Goal: Entertainment & Leisure: Consume media (video, audio)

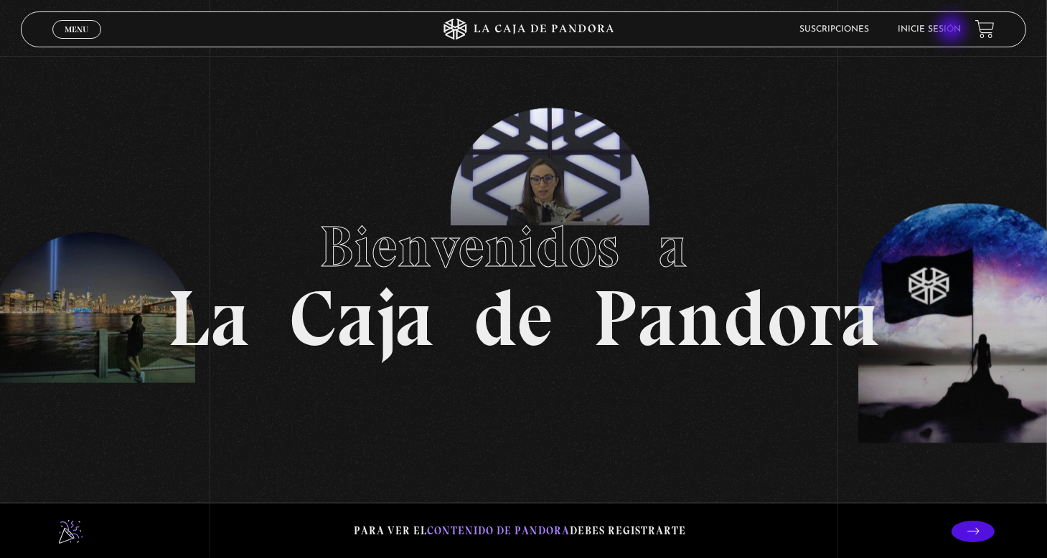
click at [953, 30] on link "Inicie sesión" at bounding box center [929, 29] width 63 height 9
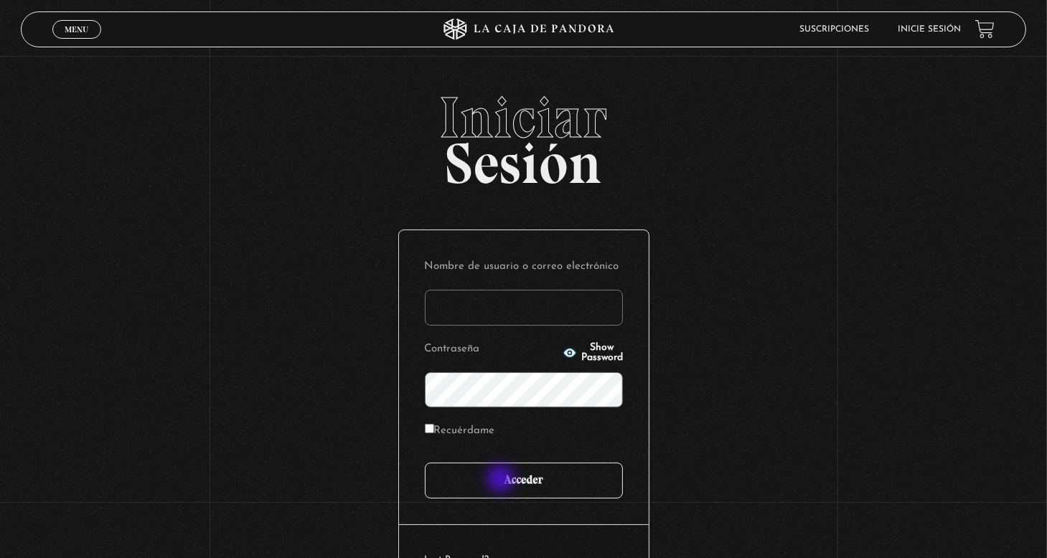
type input "nery"
click at [502, 481] on input "Acceder" at bounding box center [524, 481] width 198 height 36
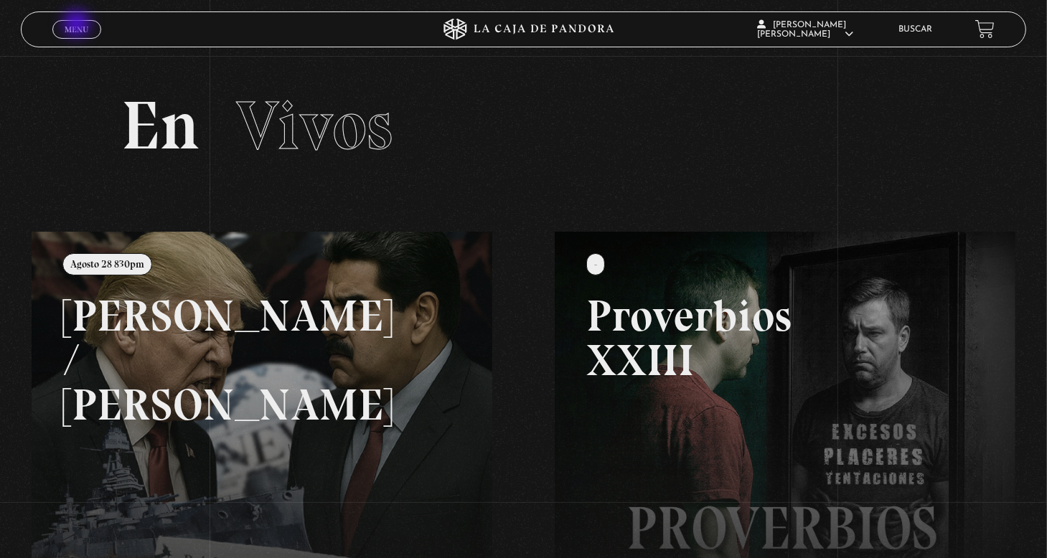
click at [78, 25] on span "Menu" at bounding box center [77, 29] width 24 height 9
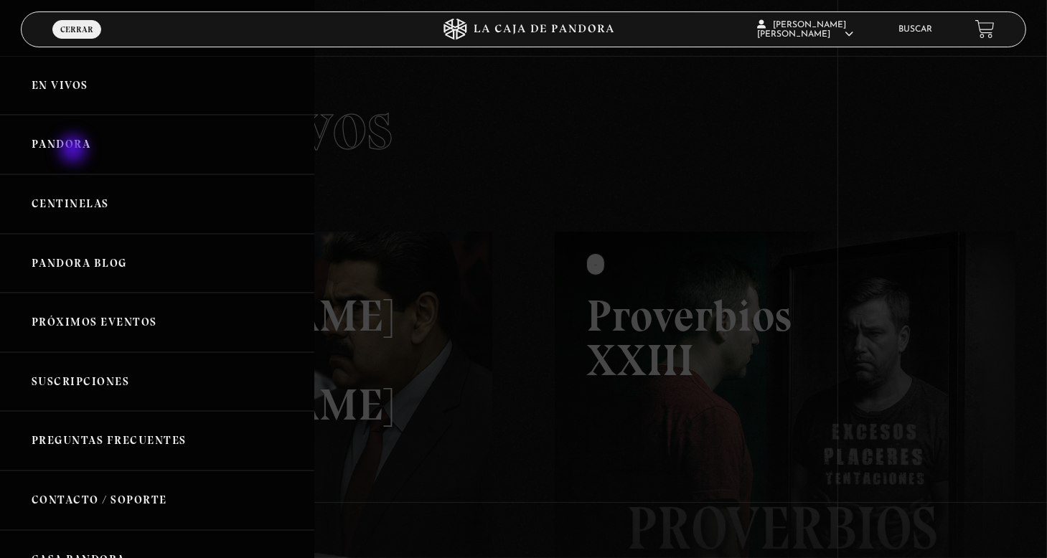
click at [75, 151] on link "Pandora" at bounding box center [157, 145] width 314 height 60
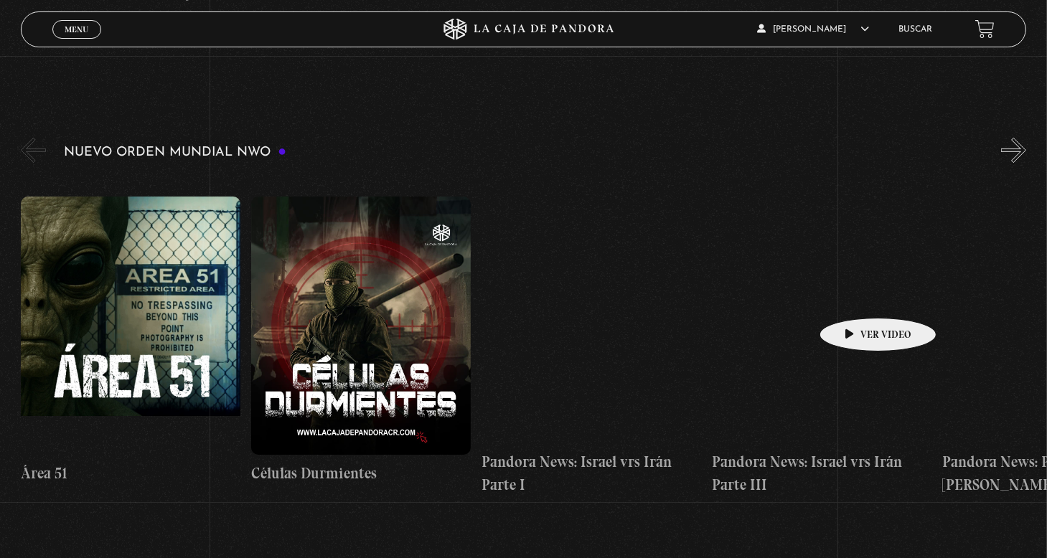
scroll to position [144, 0]
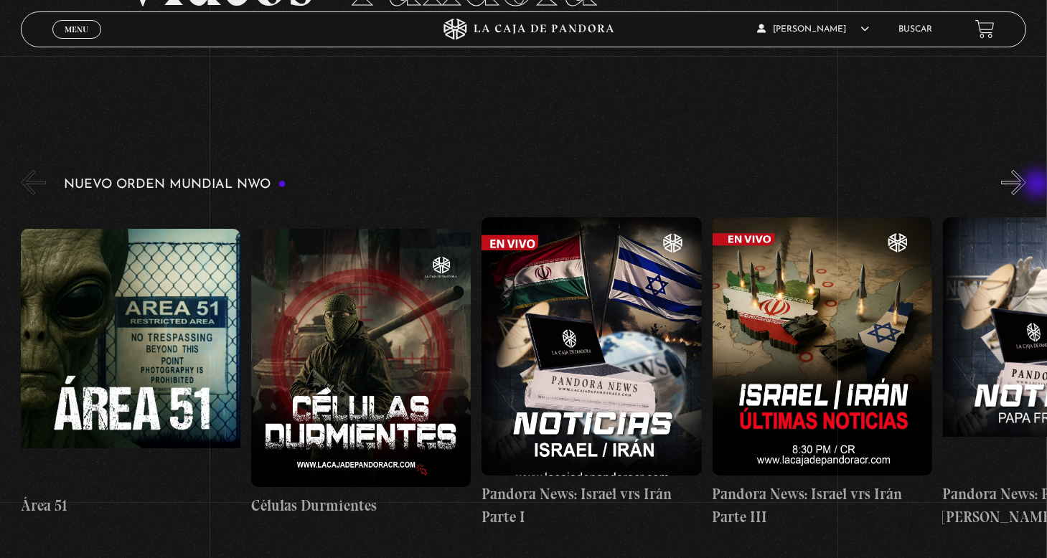
click at [1039, 185] on div "Nuevo Orden Mundial NWO 2023" at bounding box center [534, 353] width 1027 height 373
click at [1027, 187] on button "»" at bounding box center [1013, 182] width 25 height 25
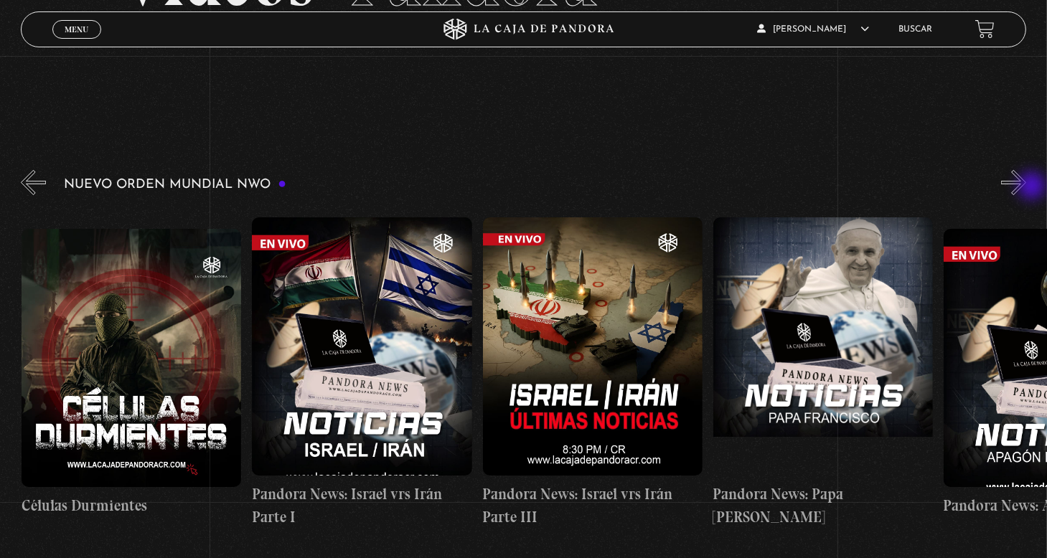
click at [1027, 187] on button "»" at bounding box center [1013, 182] width 25 height 25
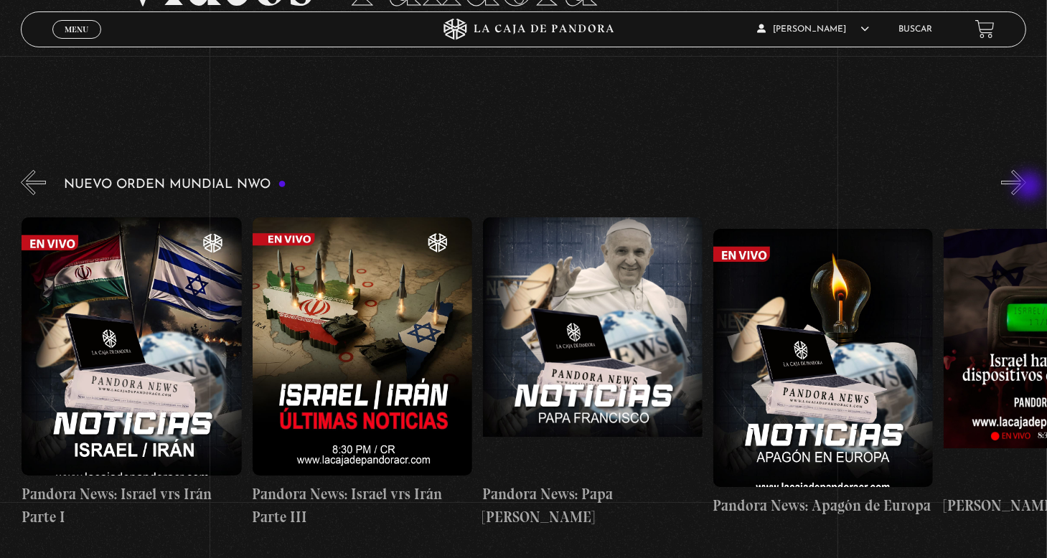
click at [1027, 187] on button "»" at bounding box center [1013, 182] width 25 height 25
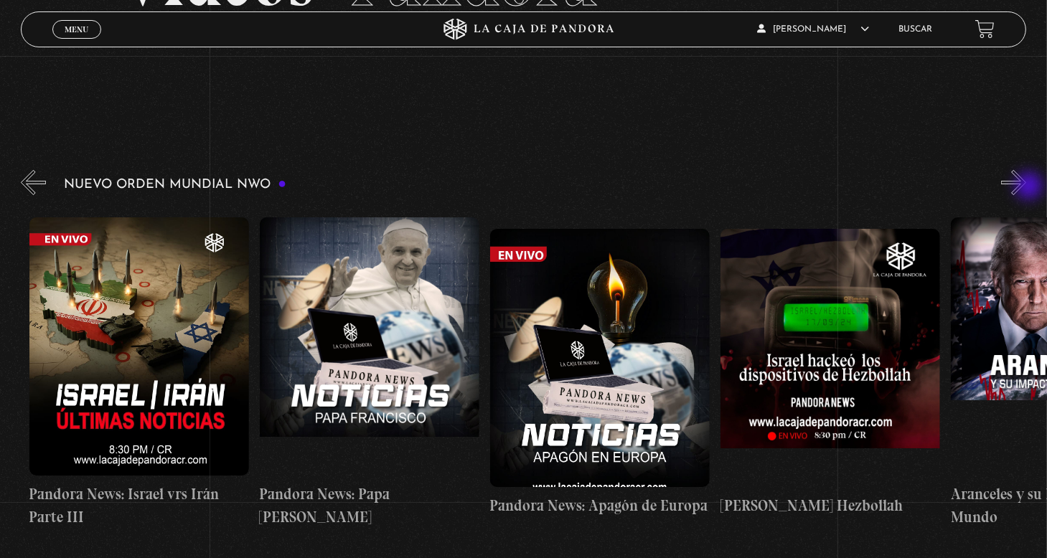
click at [1027, 189] on button "»" at bounding box center [1013, 182] width 25 height 25
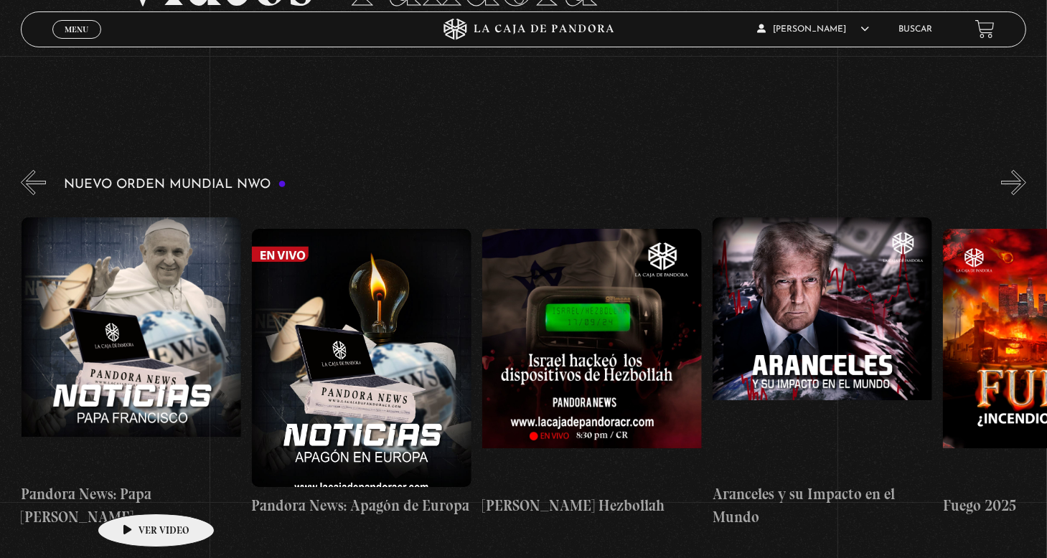
scroll to position [0, 922]
click at [1025, 179] on button "»" at bounding box center [1013, 182] width 25 height 25
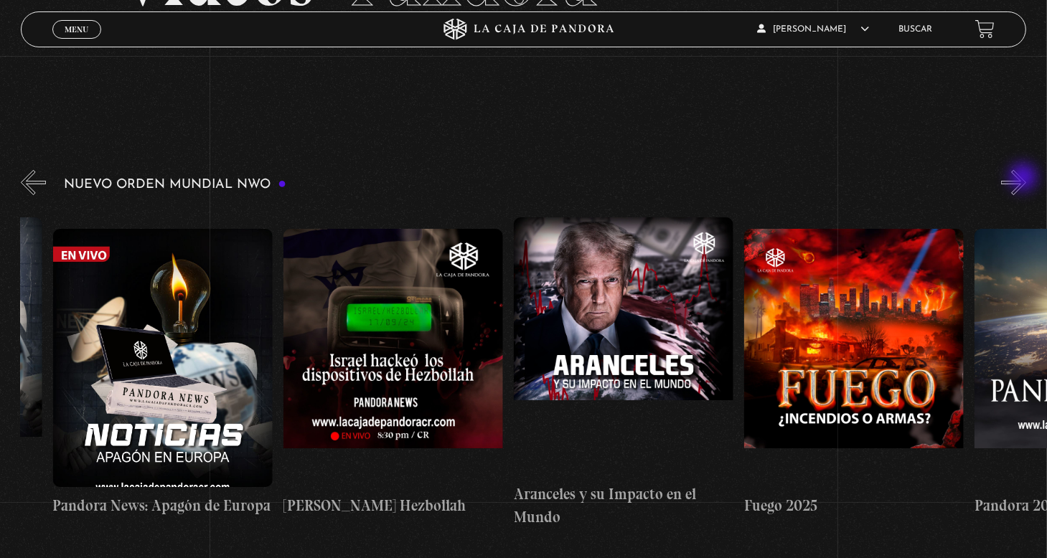
click at [1025, 179] on button "»" at bounding box center [1013, 182] width 25 height 25
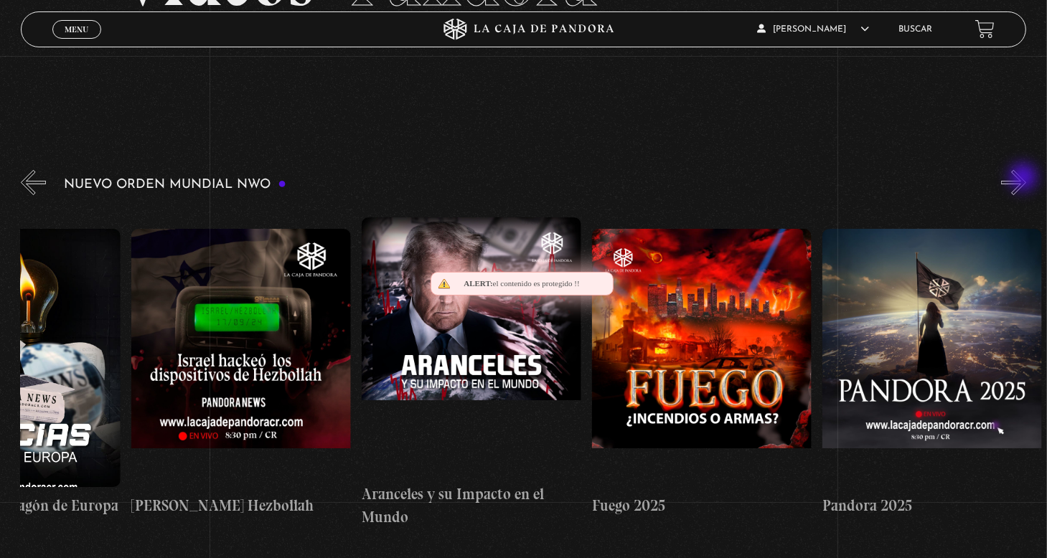
click at [1025, 179] on button "»" at bounding box center [1013, 182] width 25 height 25
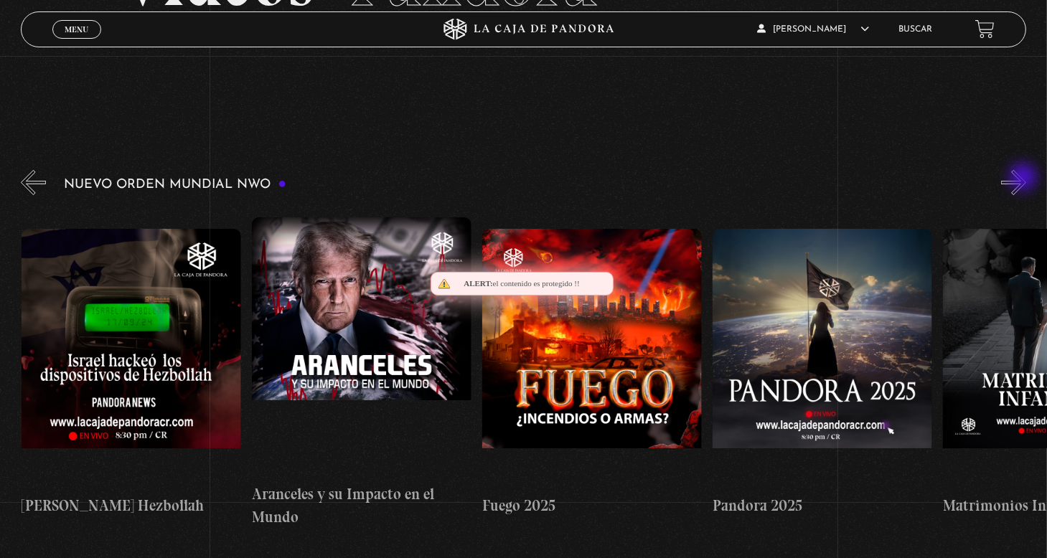
click at [1025, 179] on button "»" at bounding box center [1013, 182] width 25 height 25
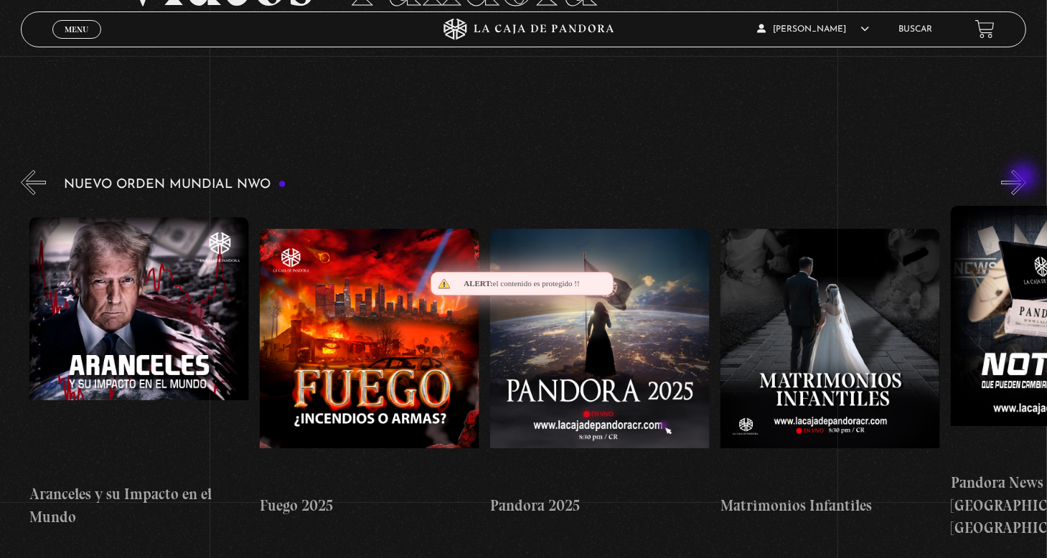
click at [1025, 179] on button "»" at bounding box center [1013, 182] width 25 height 25
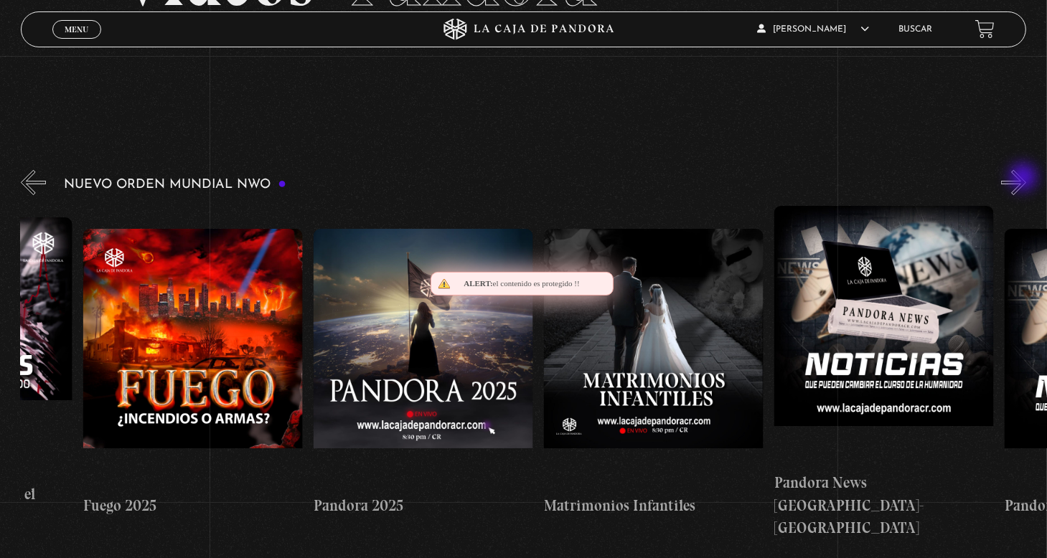
click at [1025, 179] on button "»" at bounding box center [1013, 182] width 25 height 25
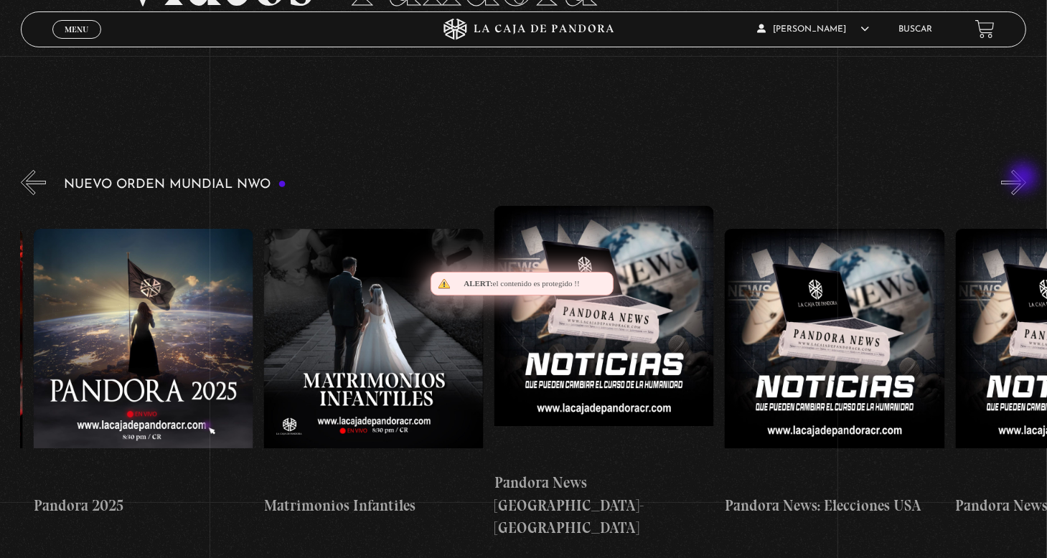
click at [1025, 179] on button "»" at bounding box center [1013, 182] width 25 height 25
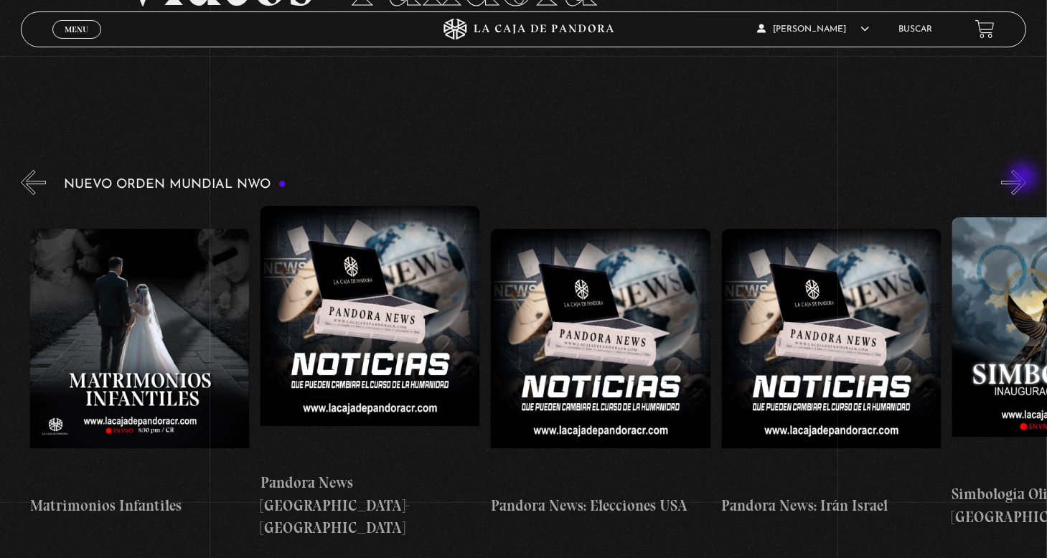
click at [1025, 179] on button "»" at bounding box center [1013, 182] width 25 height 25
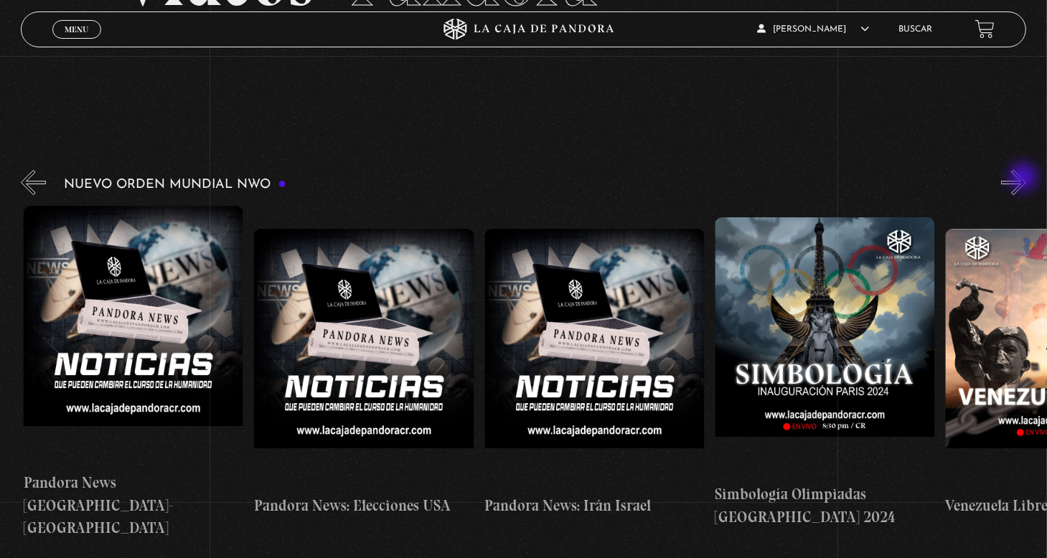
click at [1025, 179] on button "»" at bounding box center [1013, 182] width 25 height 25
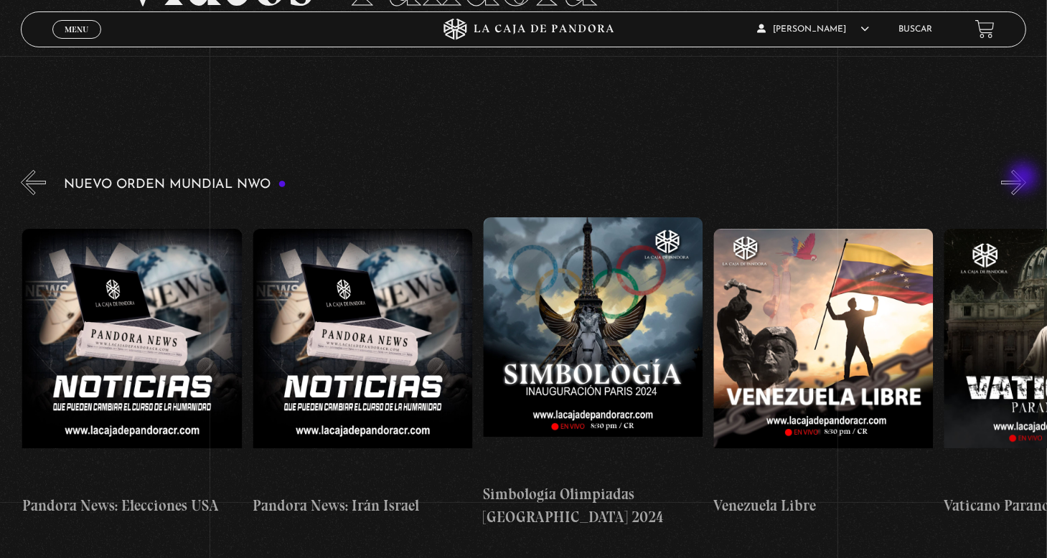
click at [1025, 179] on button "»" at bounding box center [1013, 182] width 25 height 25
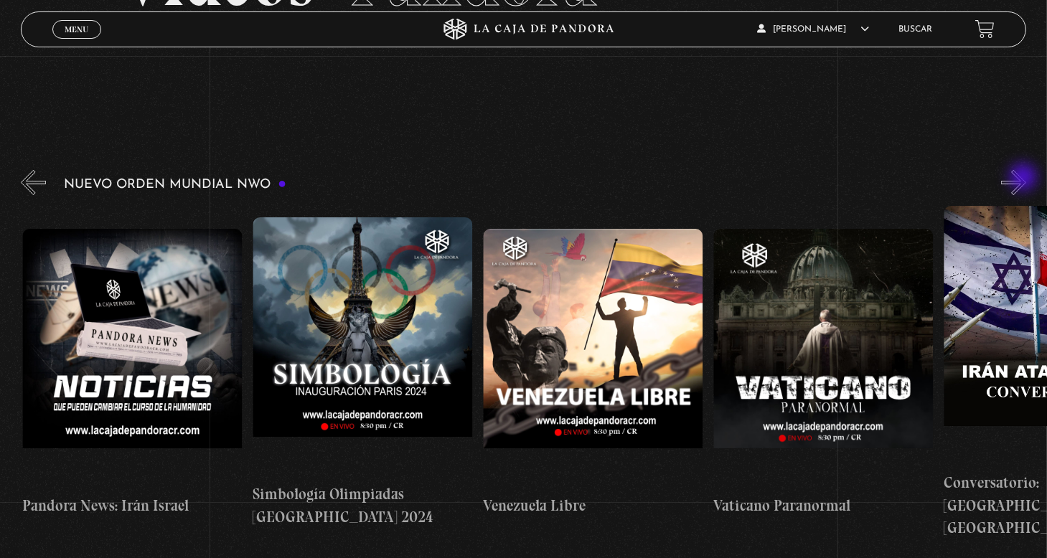
click at [1025, 179] on button "»" at bounding box center [1013, 182] width 25 height 25
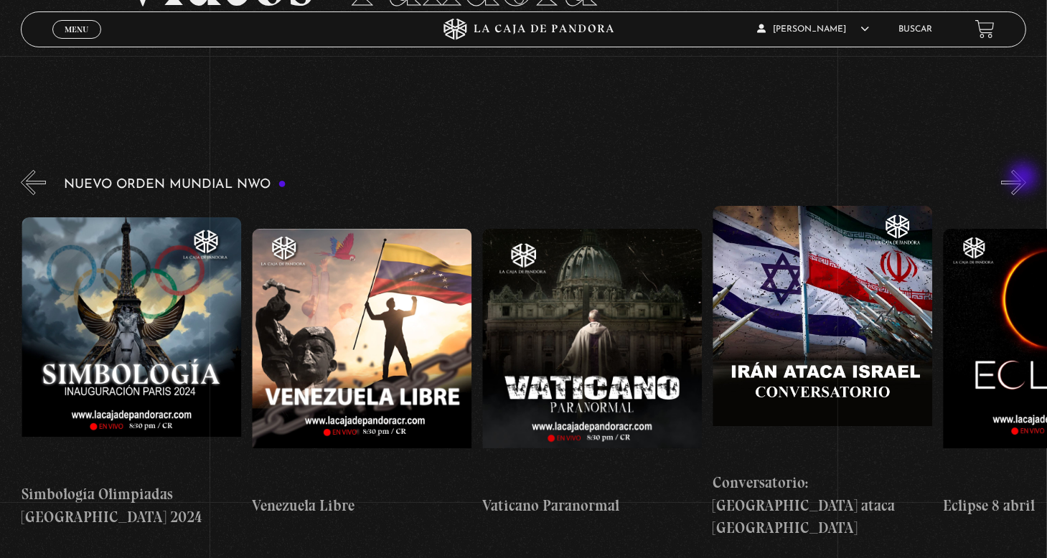
click at [1025, 179] on button "»" at bounding box center [1013, 182] width 25 height 25
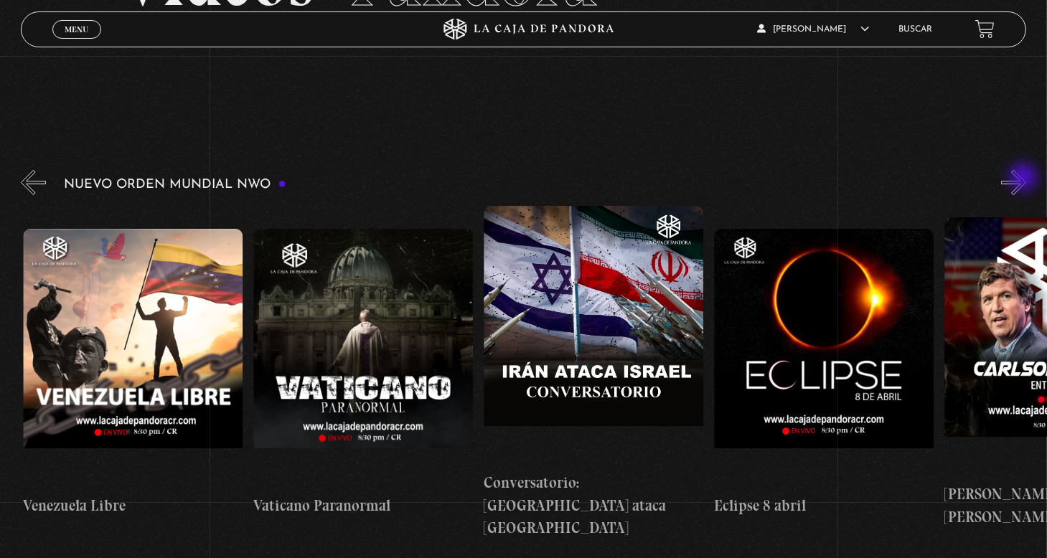
click at [1025, 179] on button "»" at bounding box center [1013, 182] width 25 height 25
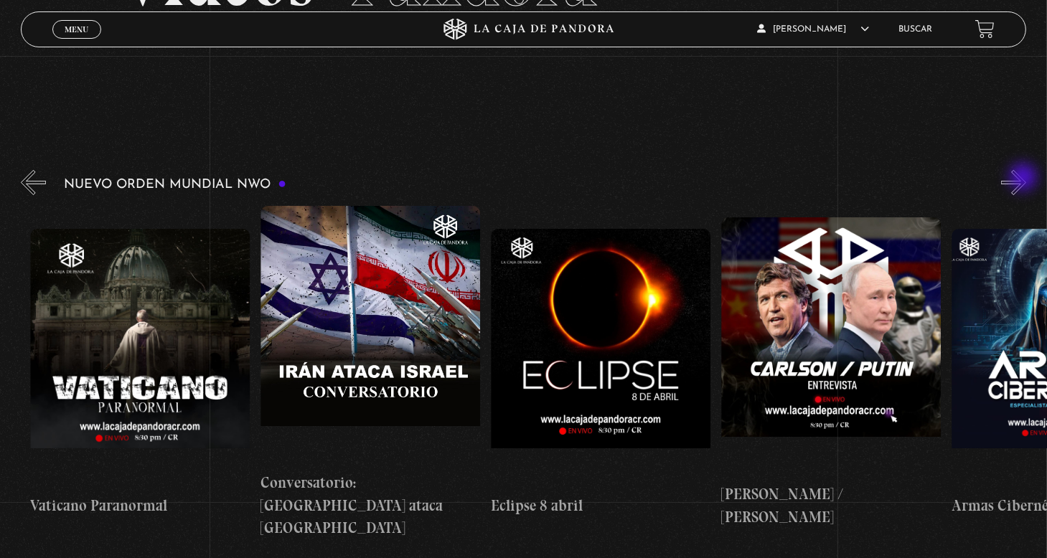
click at [1025, 179] on button "»" at bounding box center [1013, 182] width 25 height 25
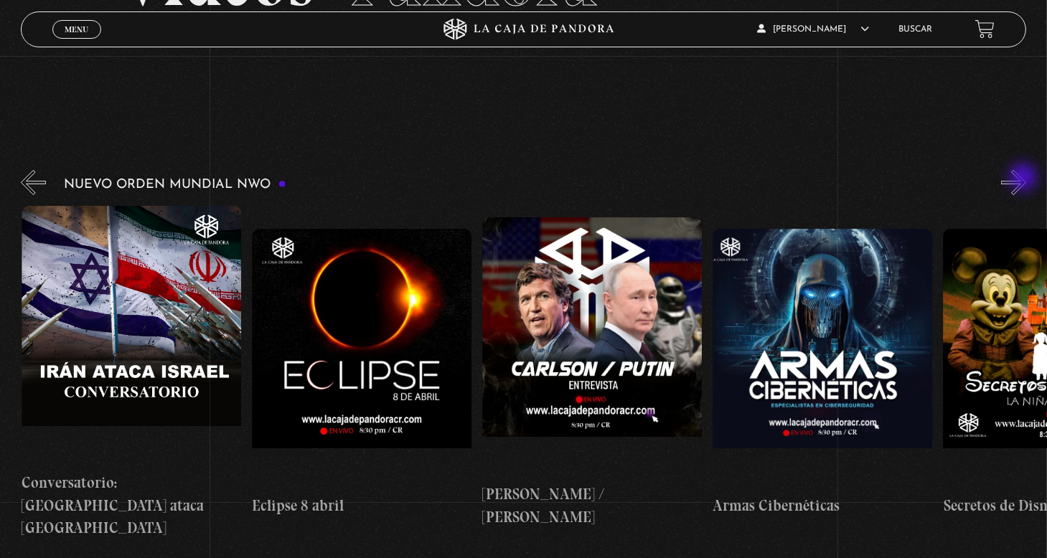
click at [1025, 179] on button "»" at bounding box center [1013, 182] width 25 height 25
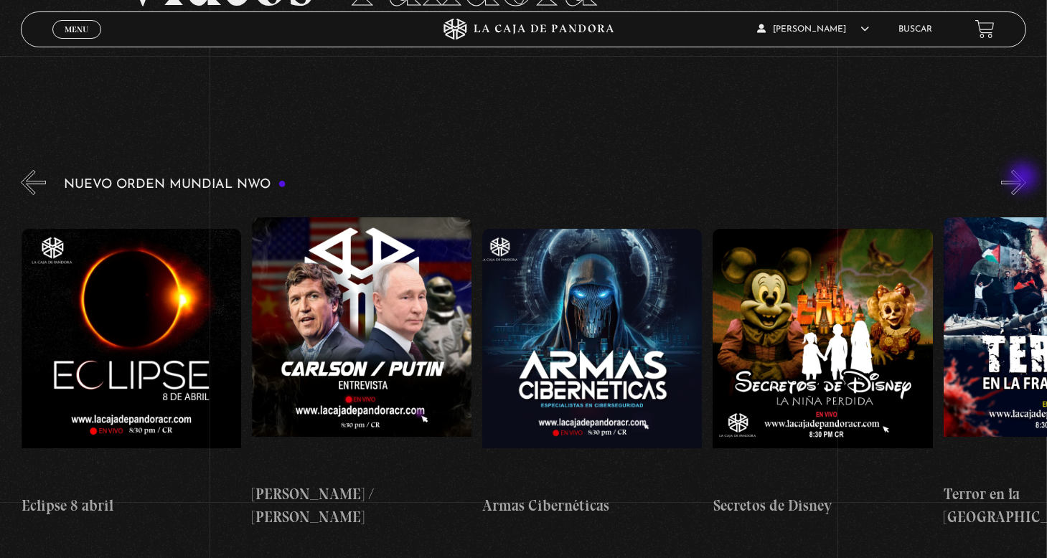
click at [1025, 179] on button "»" at bounding box center [1013, 182] width 25 height 25
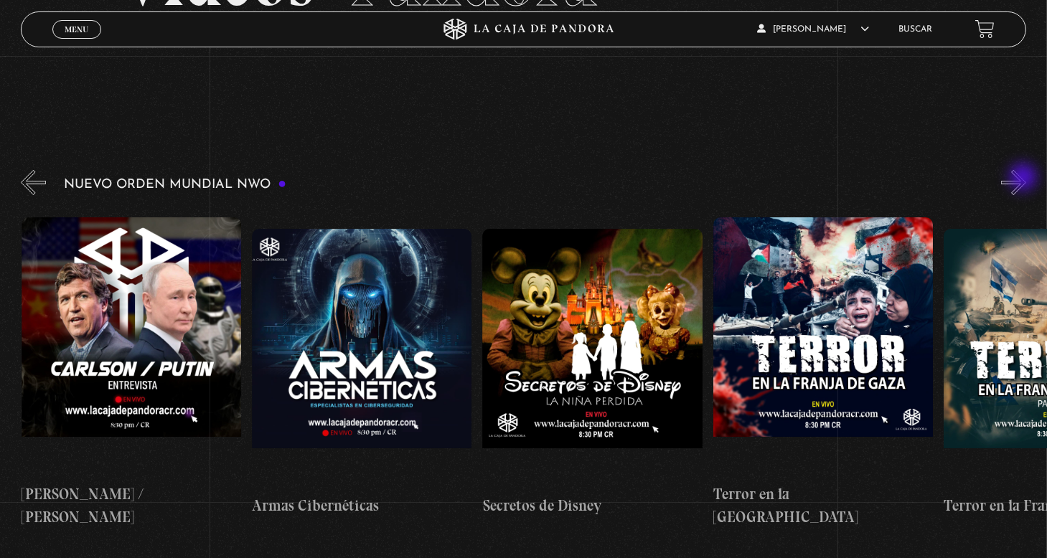
click at [1025, 179] on button "»" at bounding box center [1013, 182] width 25 height 25
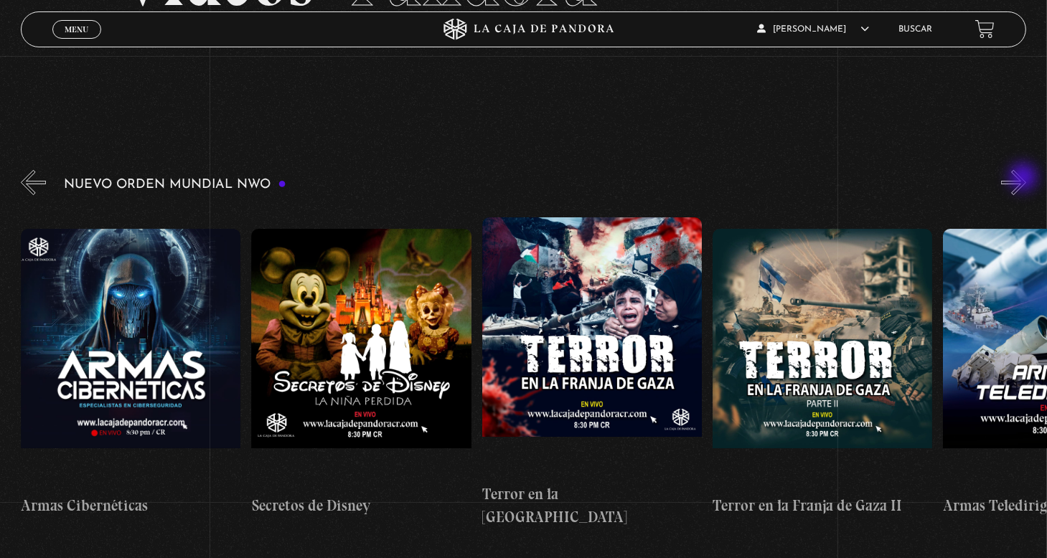
click at [1025, 179] on button "»" at bounding box center [1013, 182] width 25 height 25
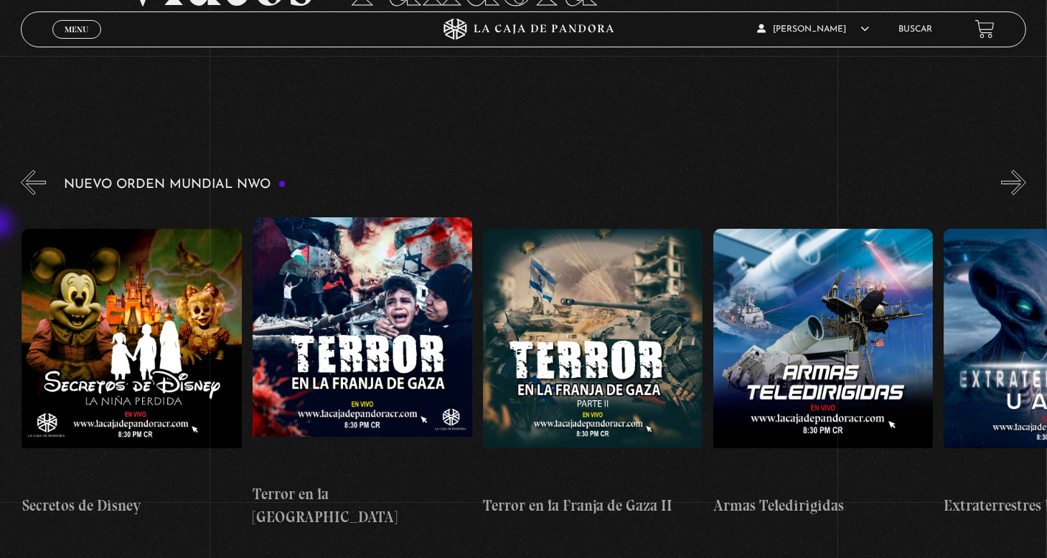
scroll to position [0, 4840]
click at [1027, 182] on button "»" at bounding box center [1013, 182] width 25 height 25
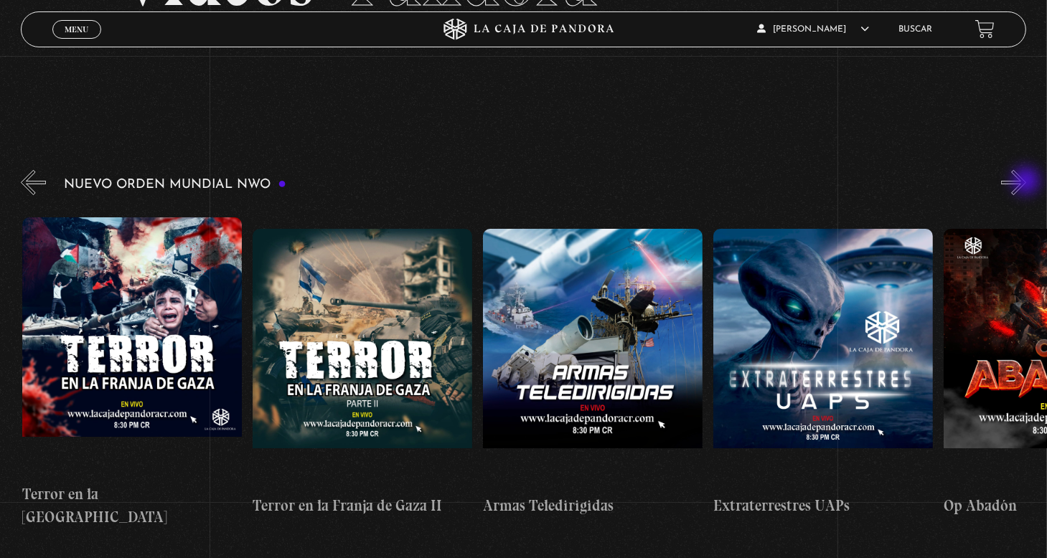
click at [1027, 182] on button "»" at bounding box center [1013, 182] width 25 height 25
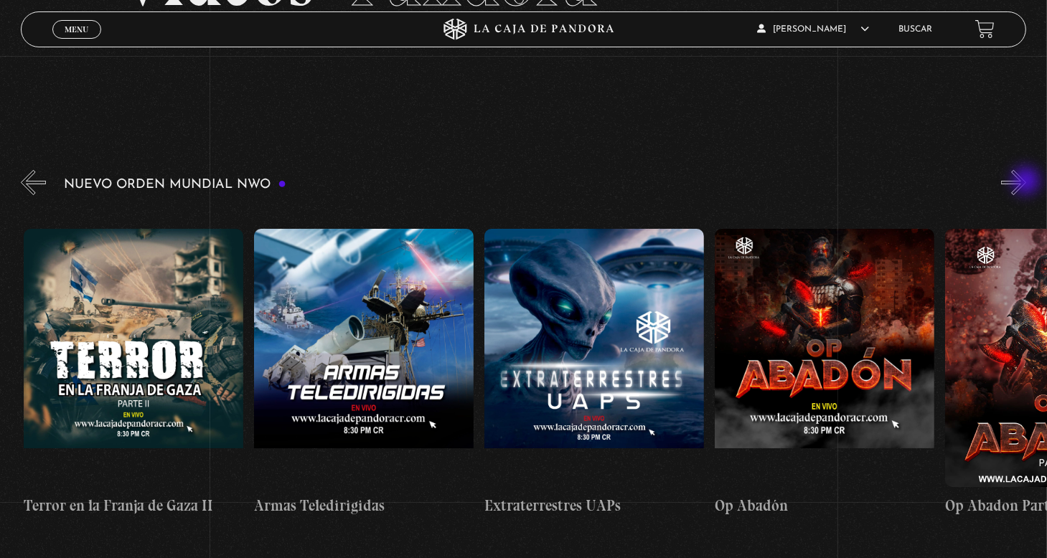
click at [1027, 182] on button "»" at bounding box center [1013, 182] width 25 height 25
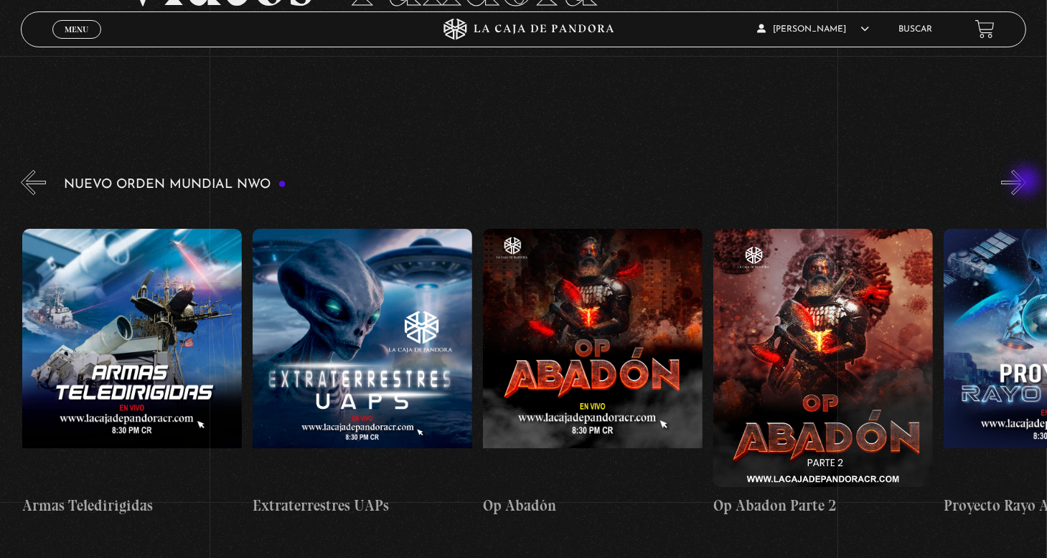
scroll to position [0, 5532]
click at [1027, 185] on button "»" at bounding box center [1013, 182] width 25 height 25
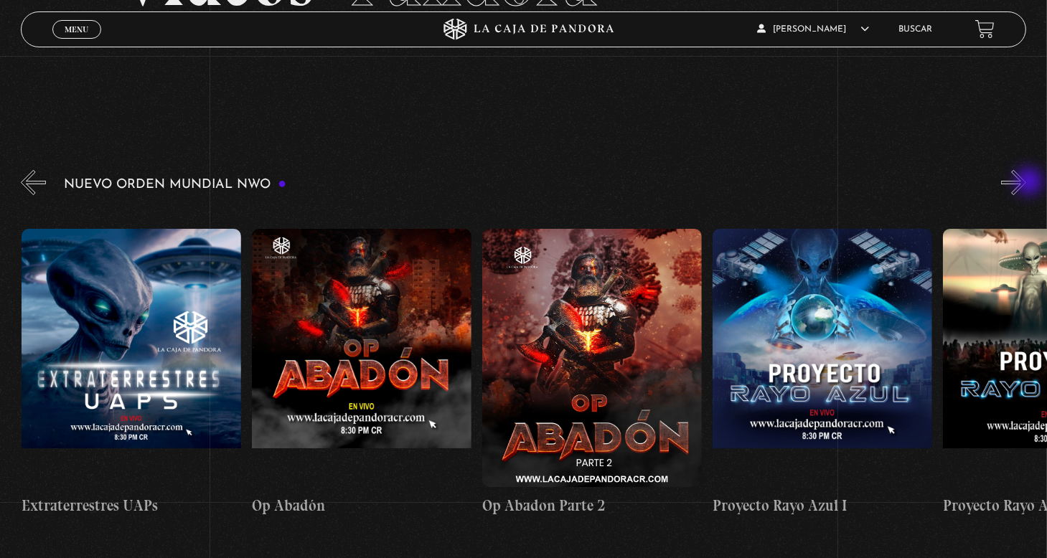
click at [1027, 183] on button "»" at bounding box center [1013, 182] width 25 height 25
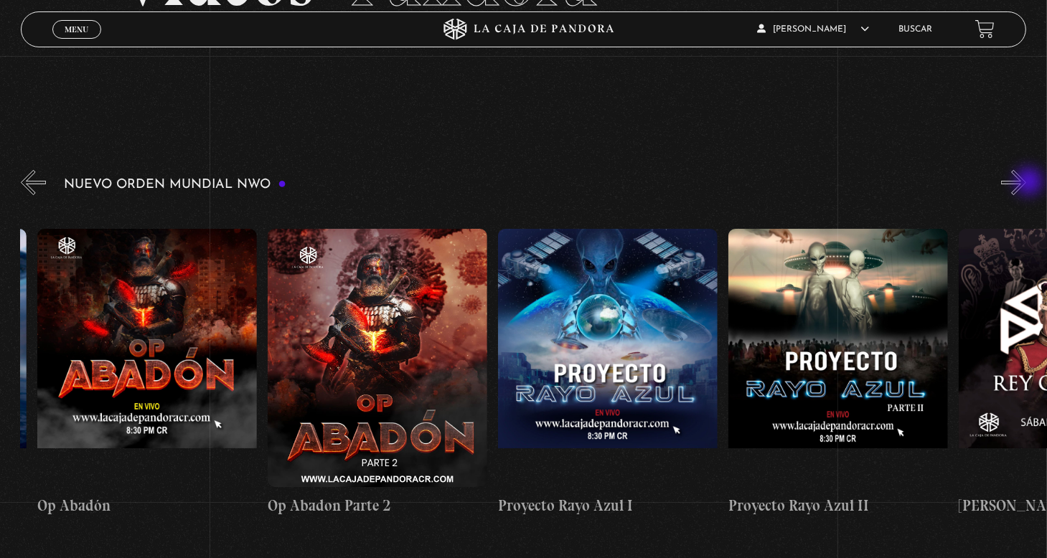
click at [1027, 183] on button "»" at bounding box center [1013, 182] width 25 height 25
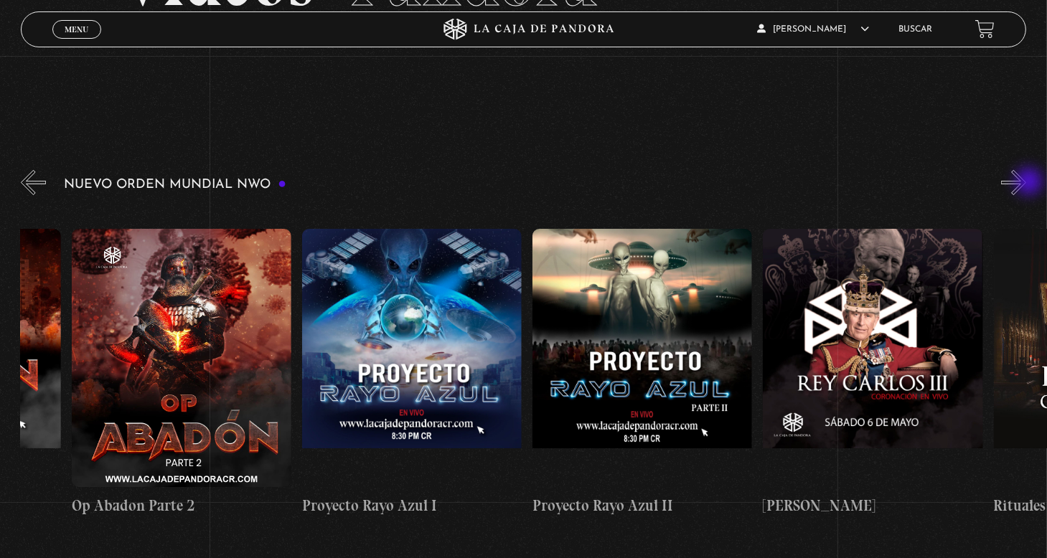
click at [1027, 183] on button "»" at bounding box center [1013, 182] width 25 height 25
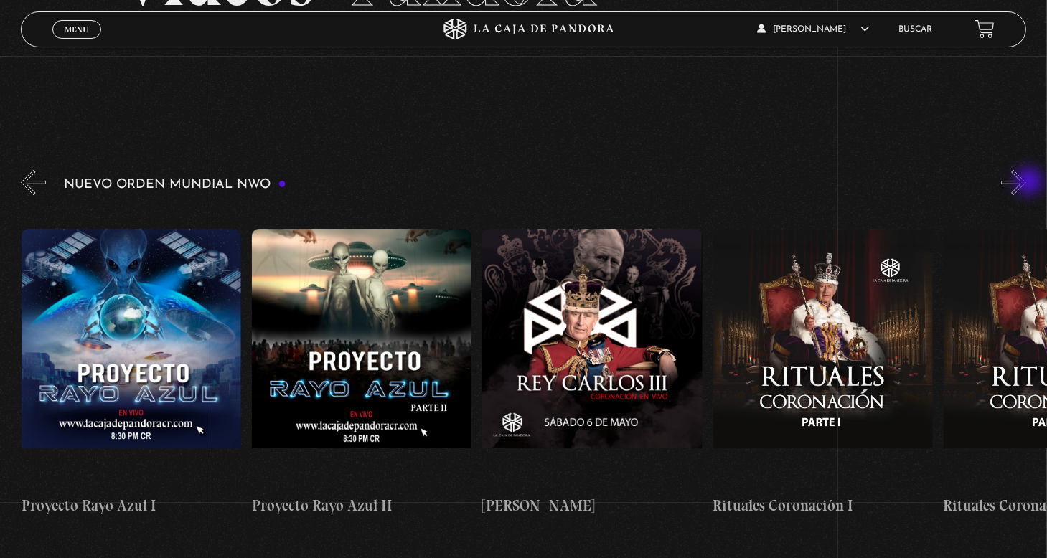
click at [1027, 183] on button "»" at bounding box center [1013, 182] width 25 height 25
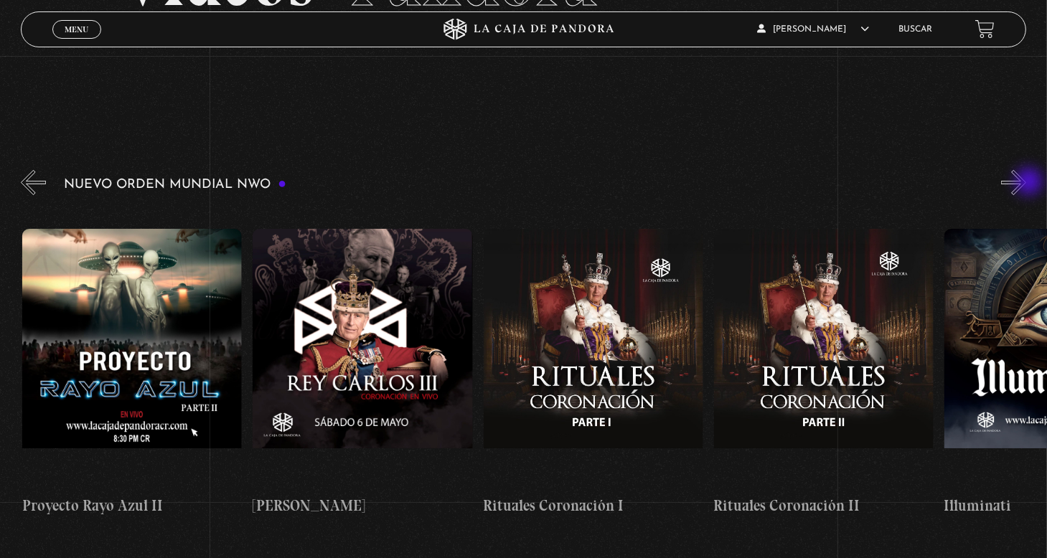
scroll to position [0, 6685]
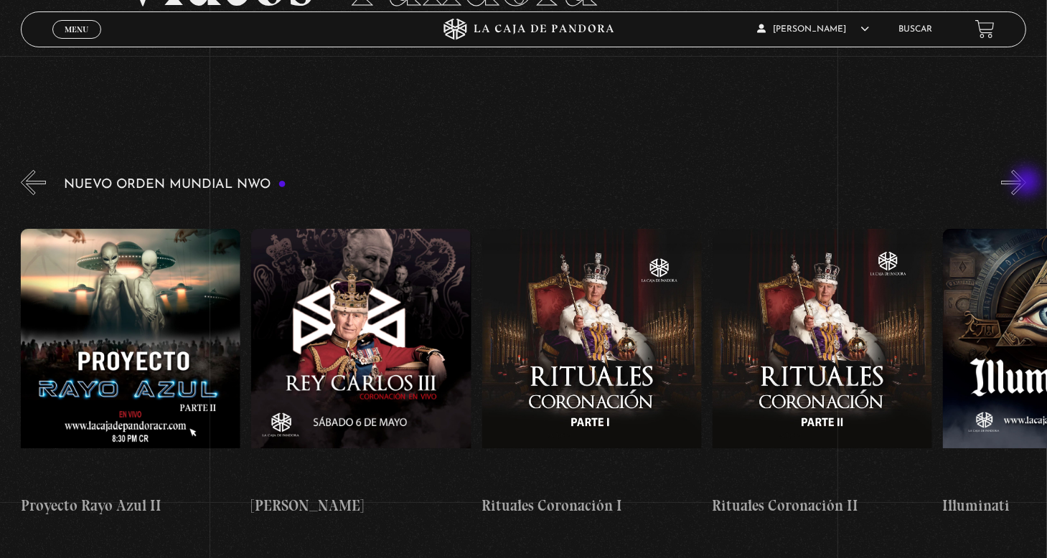
click at [1027, 183] on button "»" at bounding box center [1013, 182] width 25 height 25
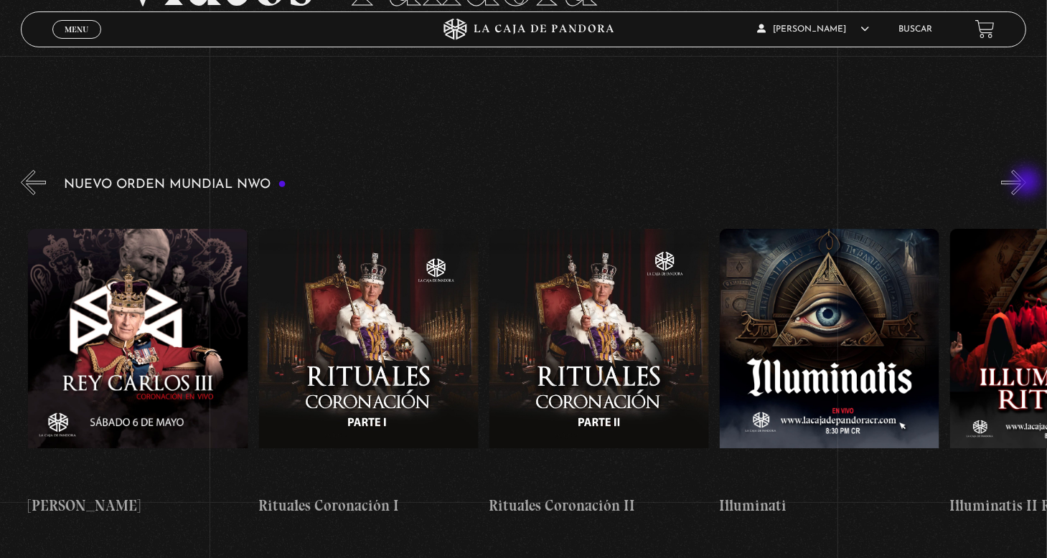
click at [1027, 183] on button "»" at bounding box center [1013, 182] width 25 height 25
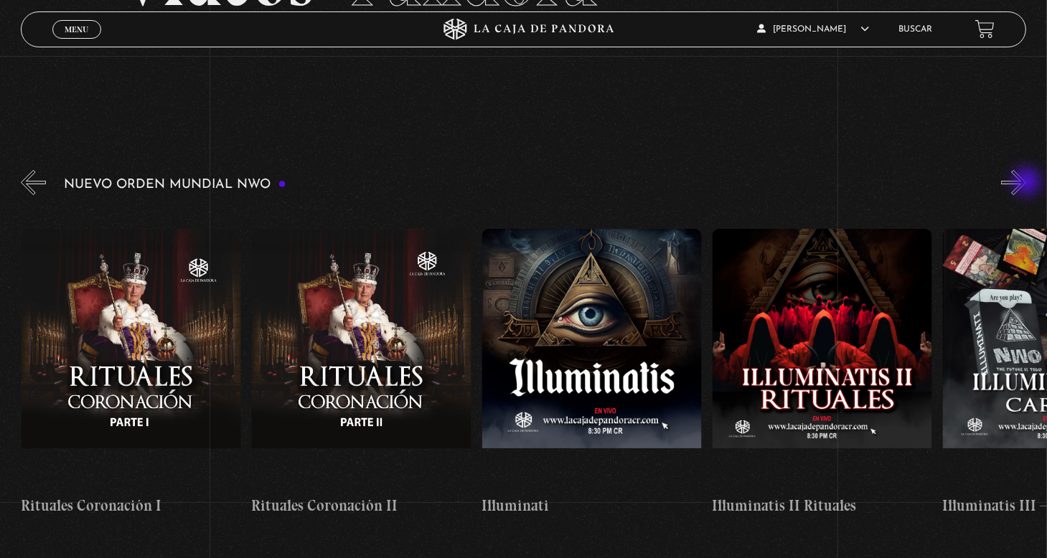
click at [1027, 183] on button "»" at bounding box center [1013, 182] width 25 height 25
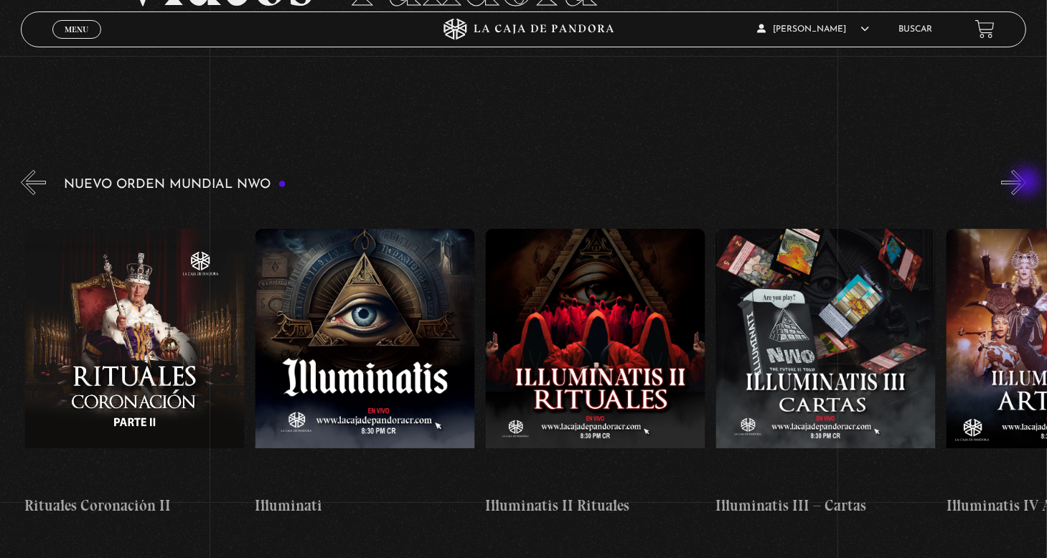
click at [1027, 183] on button "»" at bounding box center [1013, 182] width 25 height 25
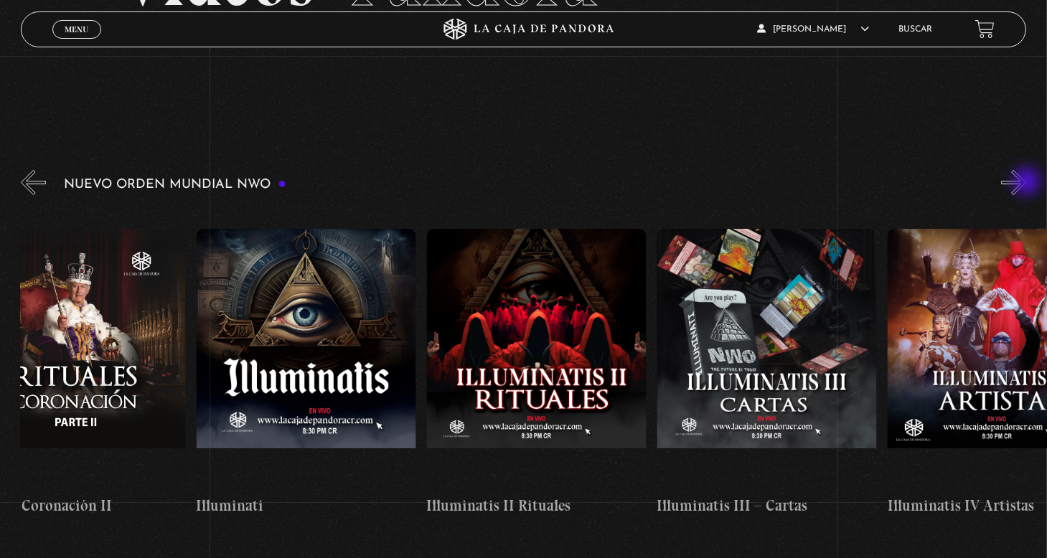
click at [1027, 183] on button "»" at bounding box center [1013, 182] width 25 height 25
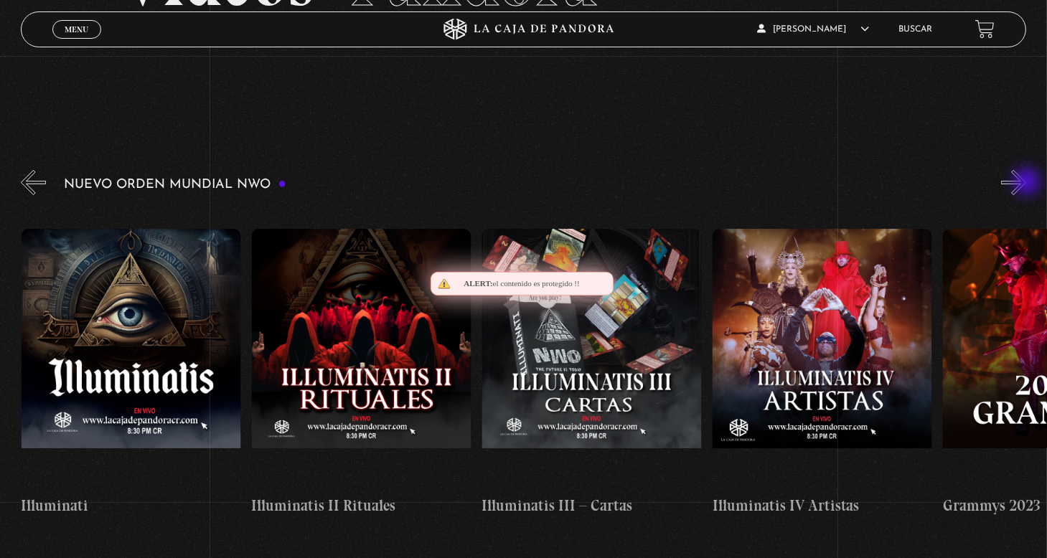
click at [1027, 183] on button "»" at bounding box center [1013, 182] width 25 height 25
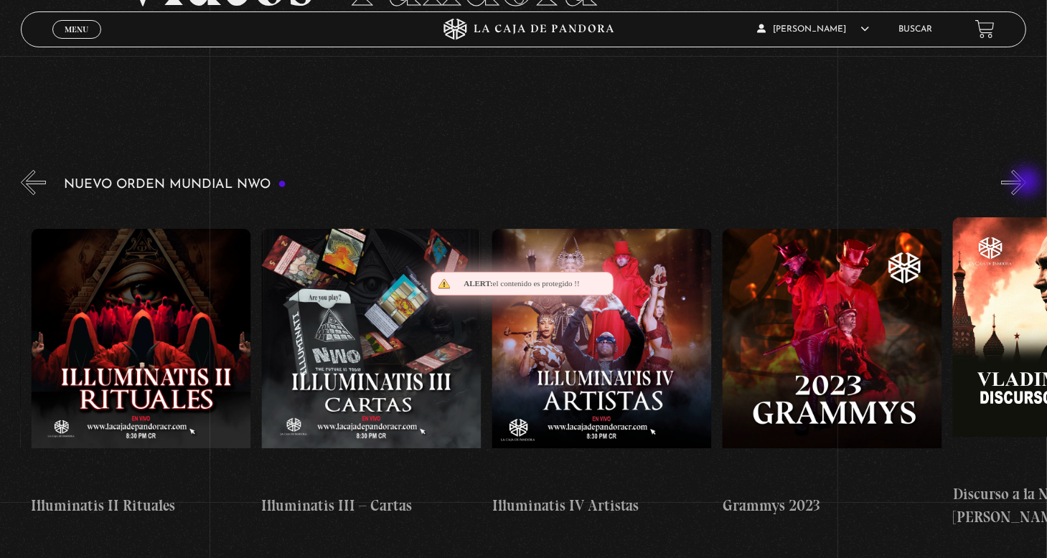
click at [1027, 183] on button "»" at bounding box center [1013, 182] width 25 height 25
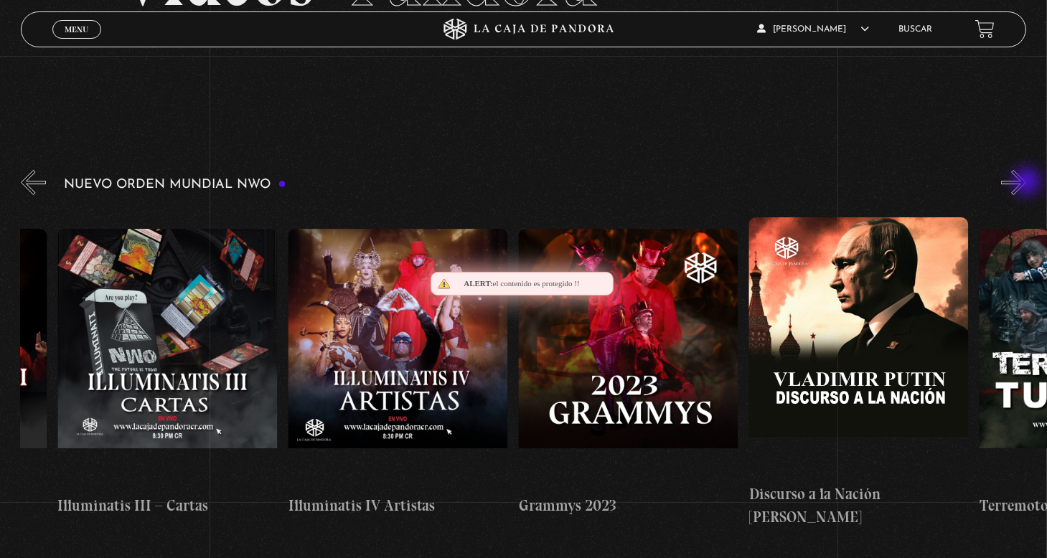
click at [1027, 183] on button "»" at bounding box center [1013, 182] width 25 height 25
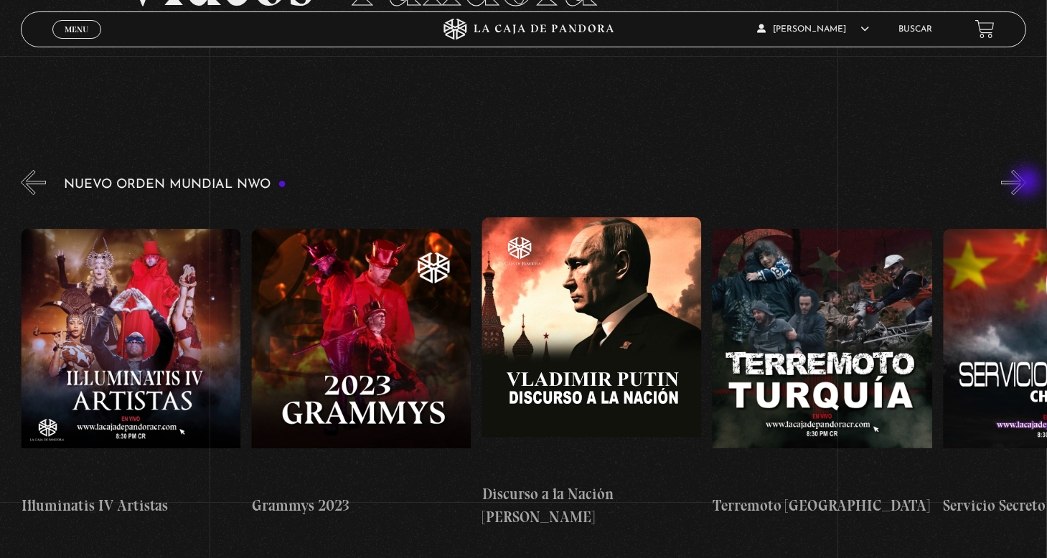
click at [1027, 183] on button "»" at bounding box center [1013, 182] width 25 height 25
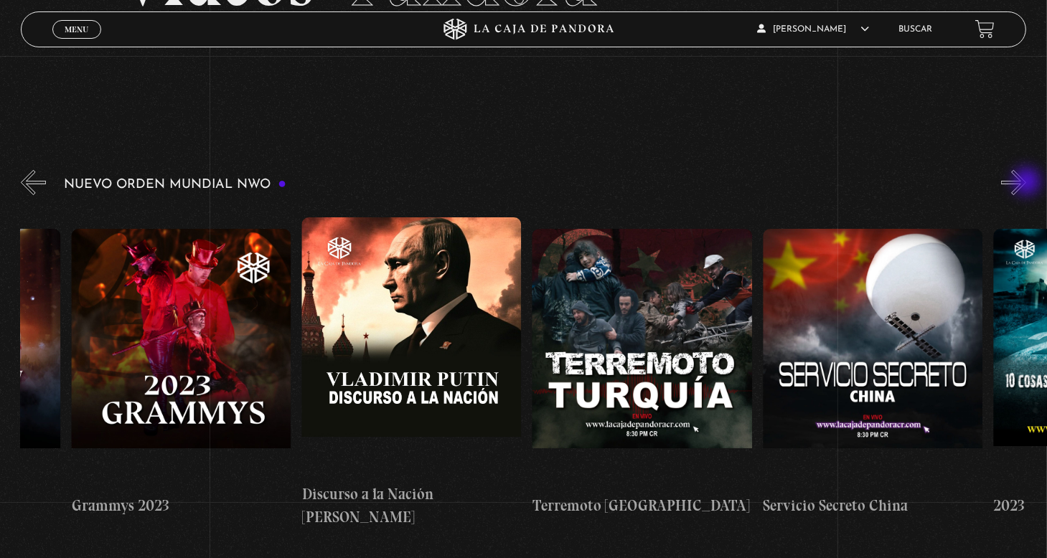
click at [1027, 183] on button "»" at bounding box center [1013, 182] width 25 height 25
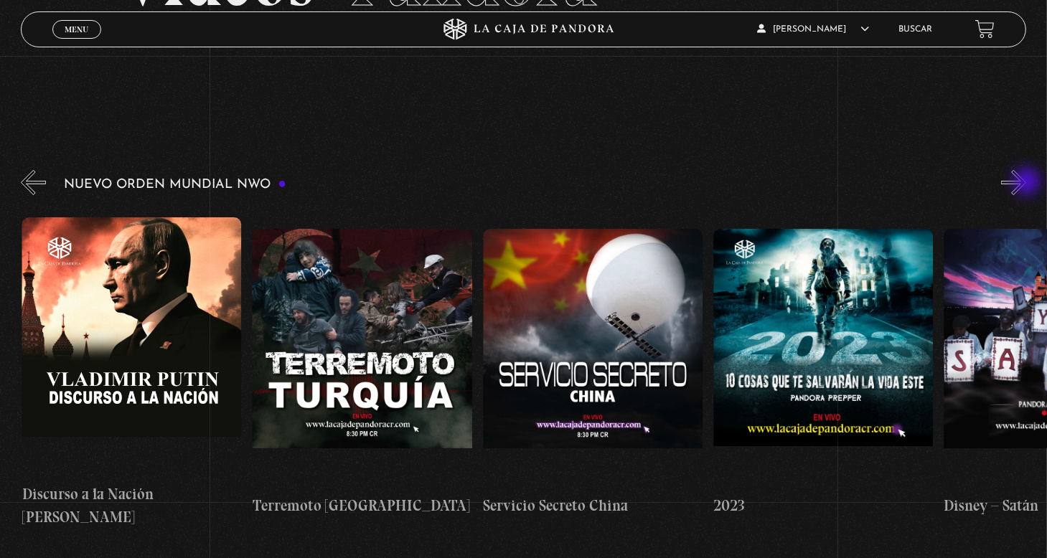
click at [1027, 183] on button "»" at bounding box center [1013, 182] width 25 height 25
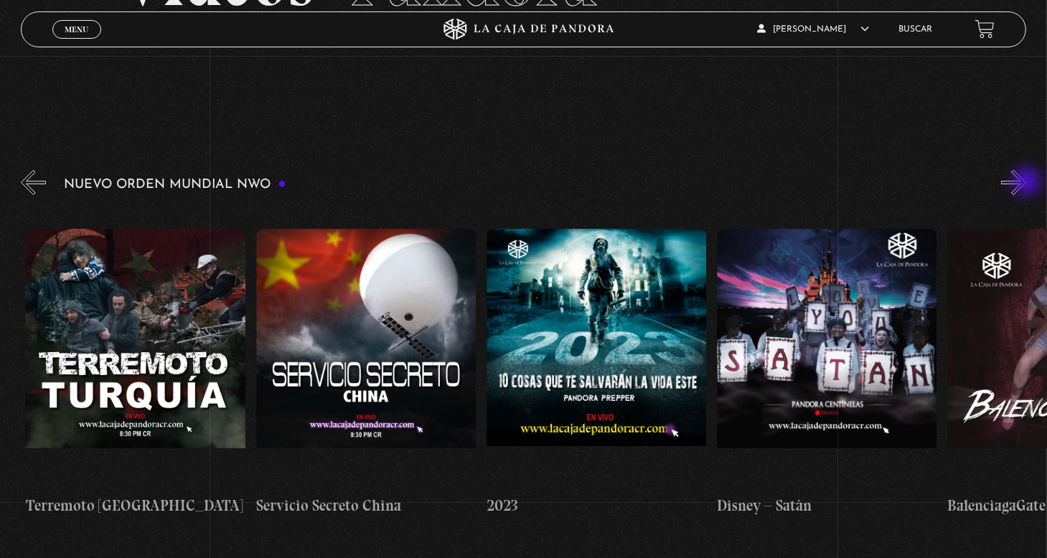
click at [1027, 183] on button "»" at bounding box center [1013, 182] width 25 height 25
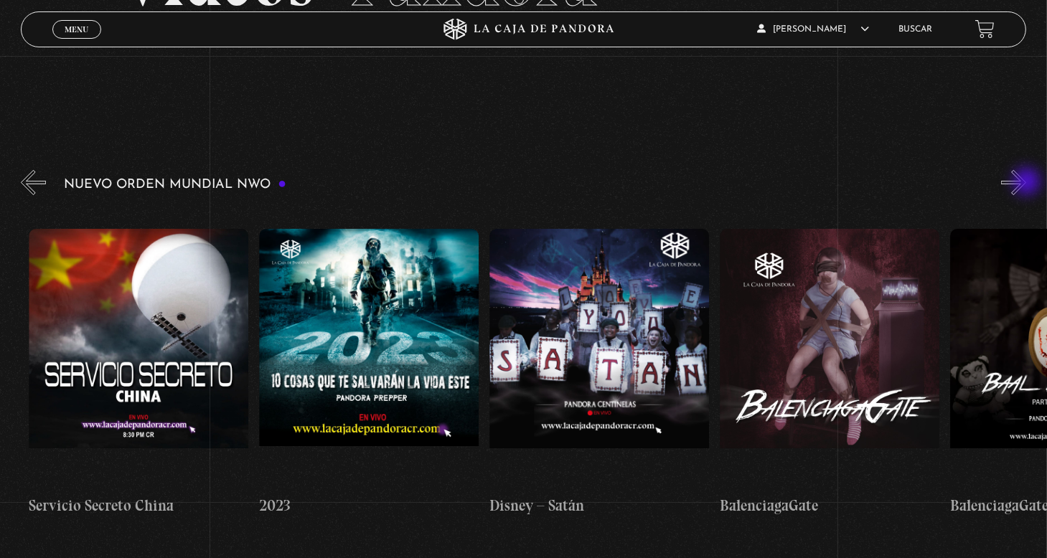
click at [1027, 183] on button "»" at bounding box center [1013, 182] width 25 height 25
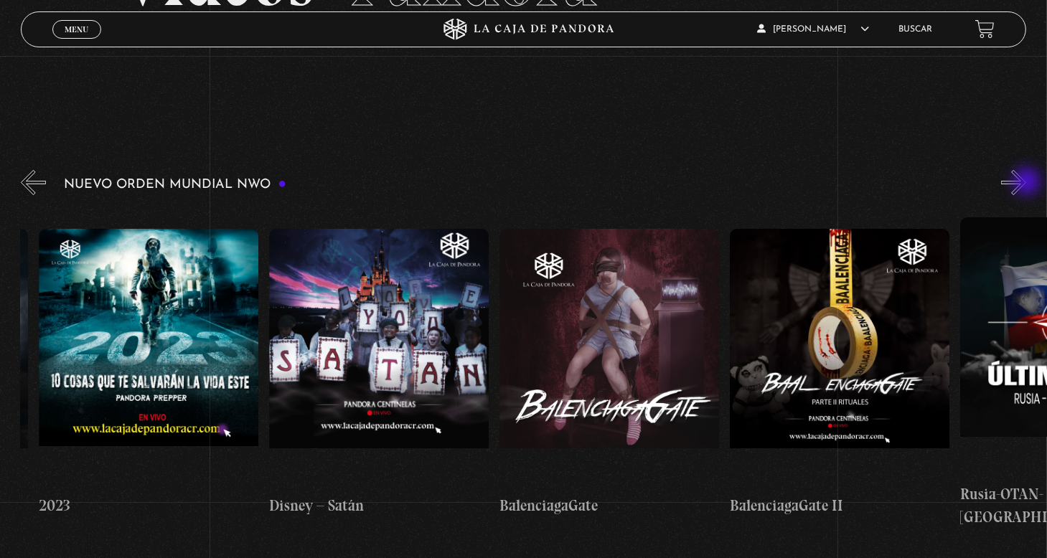
click at [1027, 183] on button "»" at bounding box center [1013, 182] width 25 height 25
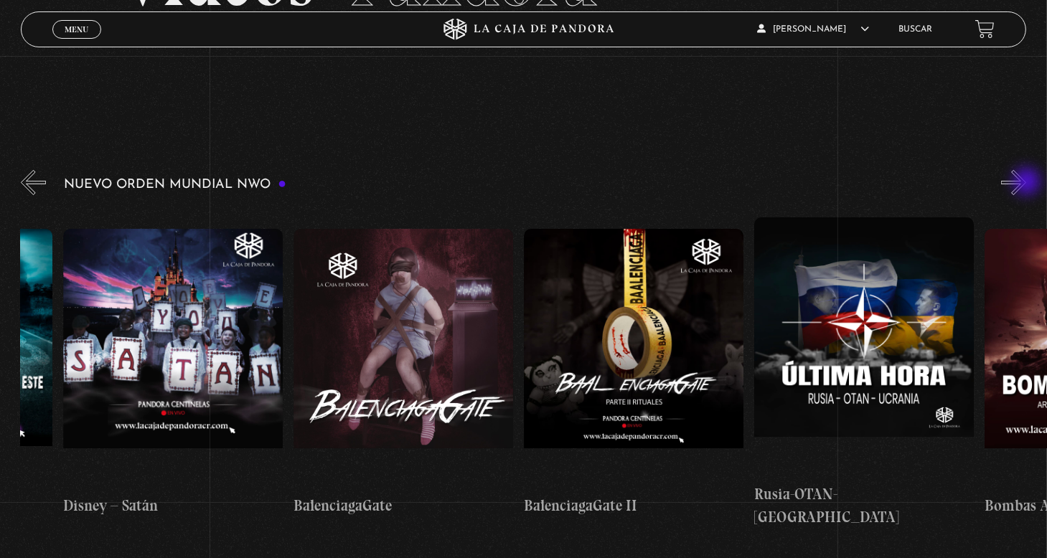
click at [1027, 183] on button "»" at bounding box center [1013, 182] width 25 height 25
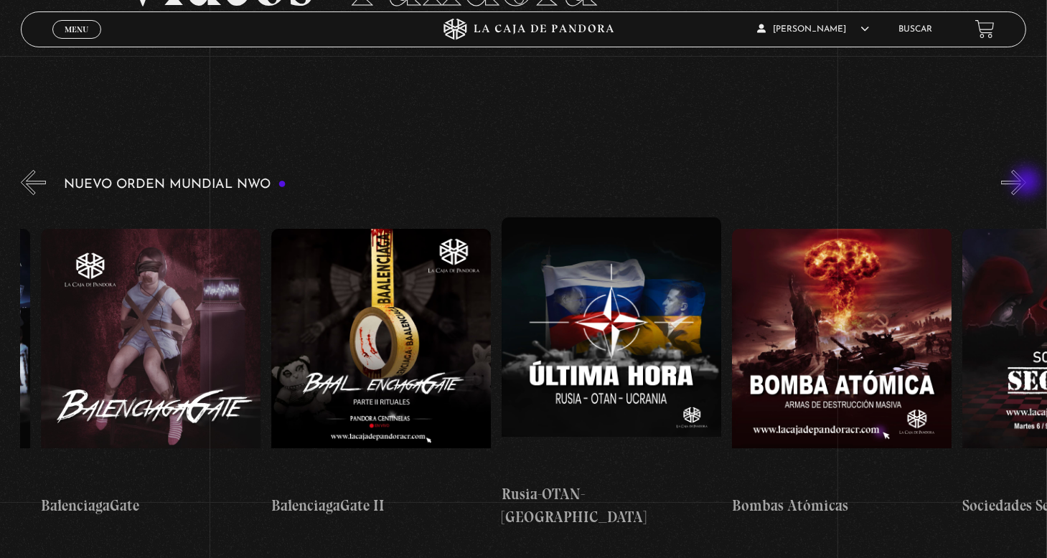
click at [1027, 183] on button "»" at bounding box center [1013, 182] width 25 height 25
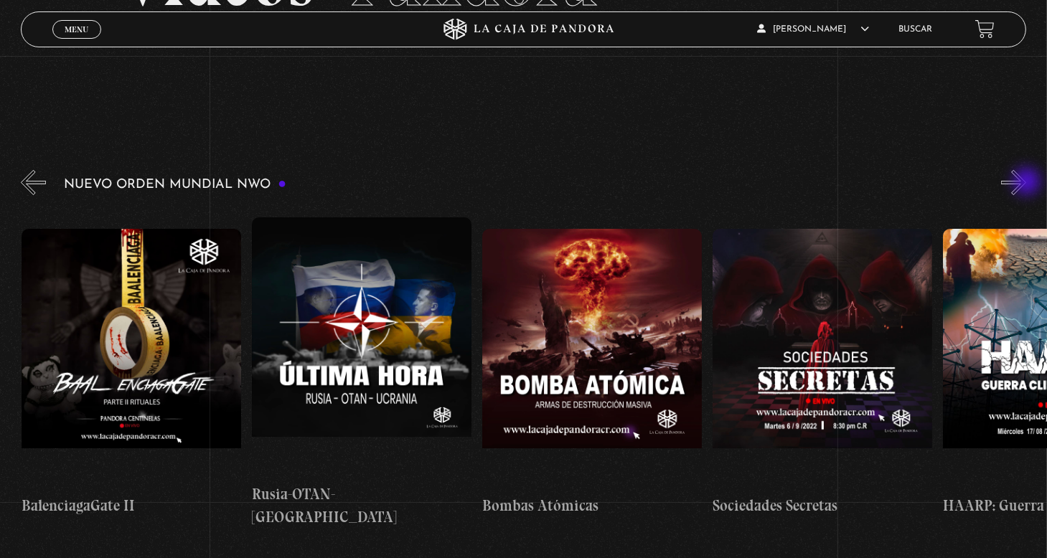
click at [1027, 183] on button "»" at bounding box center [1013, 182] width 25 height 25
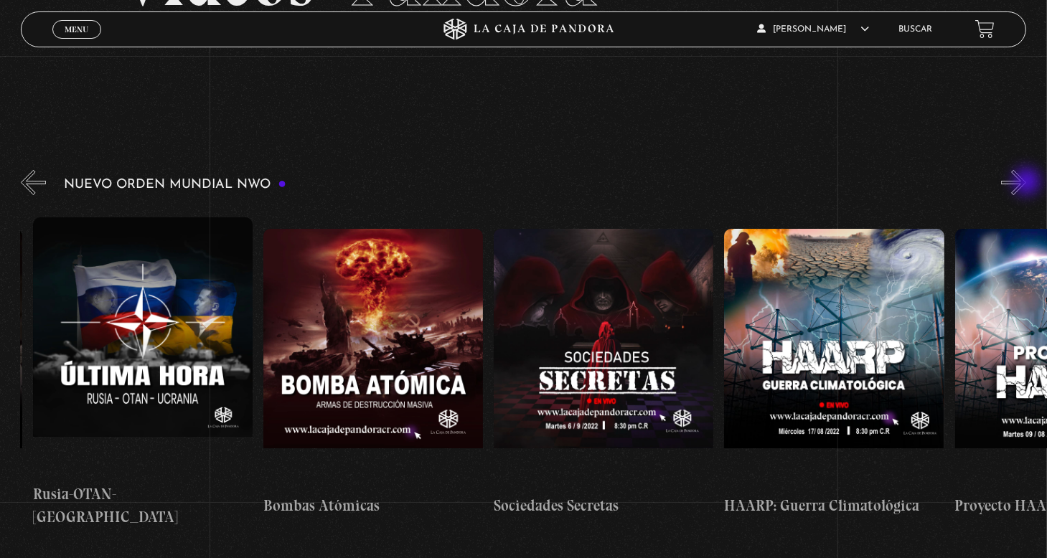
click at [1027, 183] on button "»" at bounding box center [1013, 182] width 25 height 25
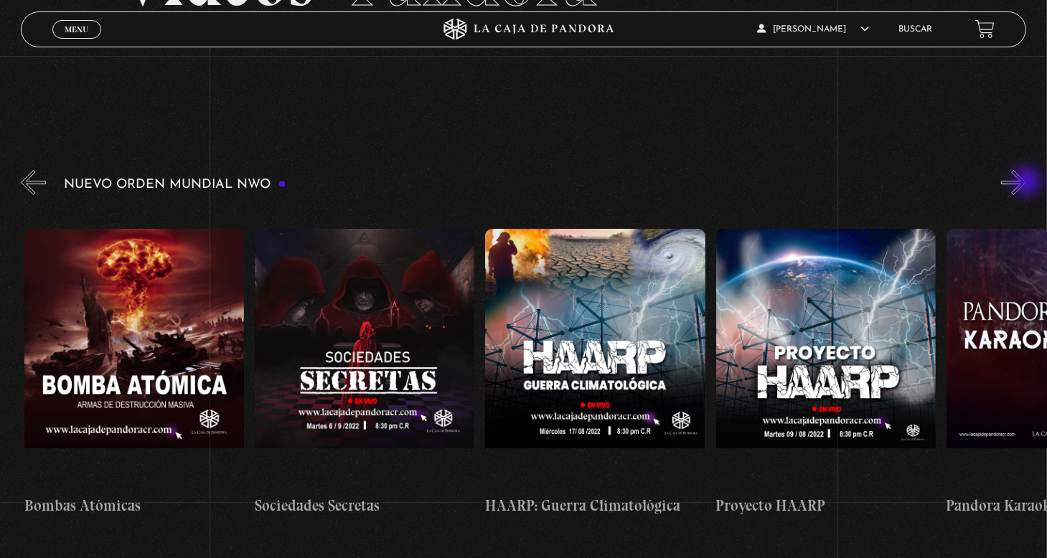
click at [1027, 183] on button "»" at bounding box center [1013, 182] width 25 height 25
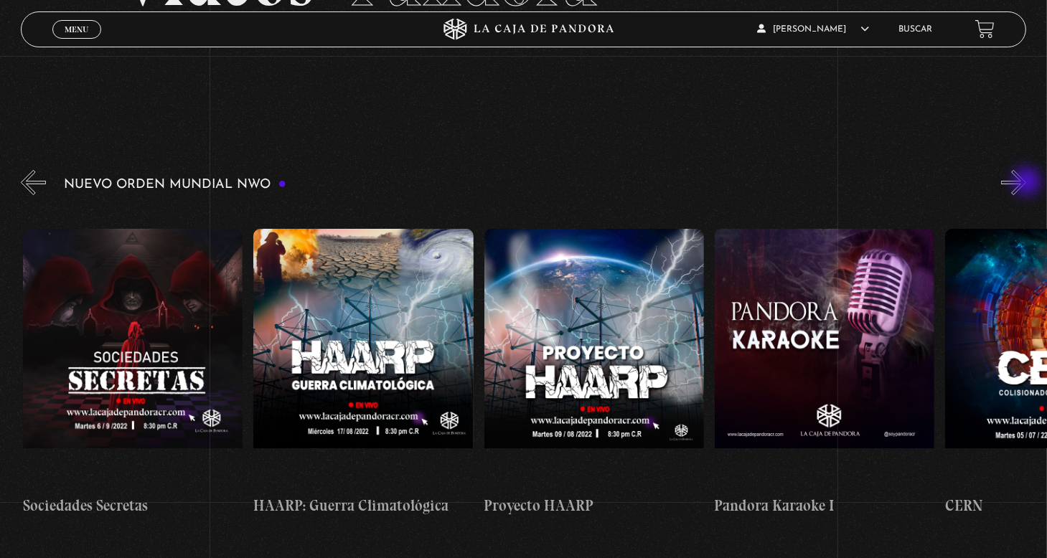
click at [1027, 183] on button "»" at bounding box center [1013, 182] width 25 height 25
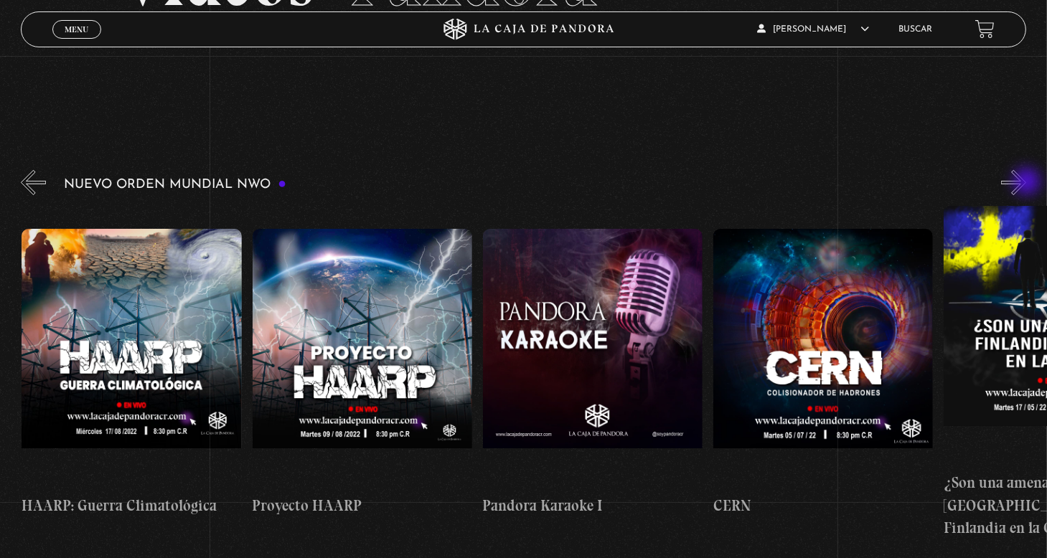
click at [1027, 183] on button "»" at bounding box center [1013, 182] width 25 height 25
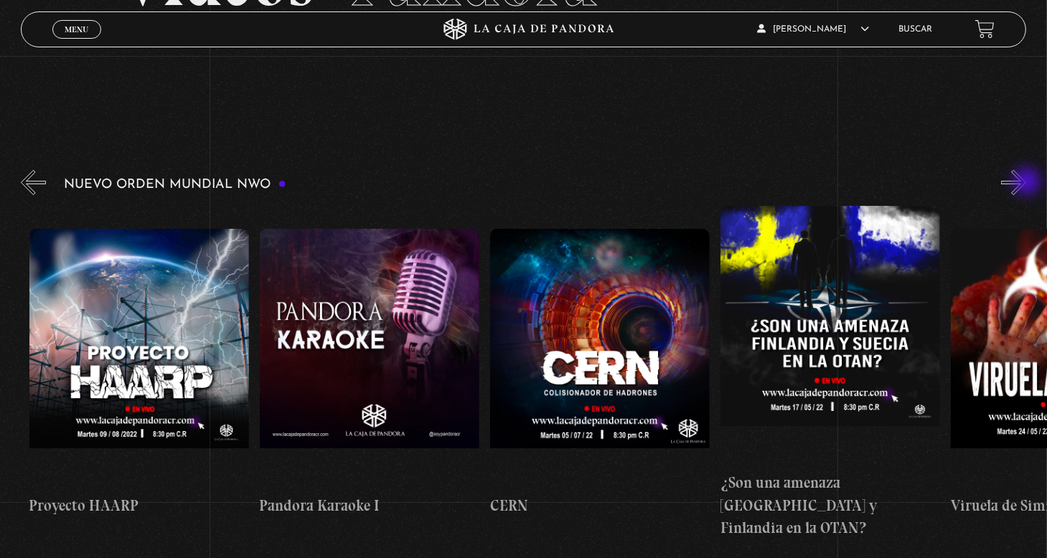
click at [1027, 183] on button "»" at bounding box center [1013, 182] width 25 height 25
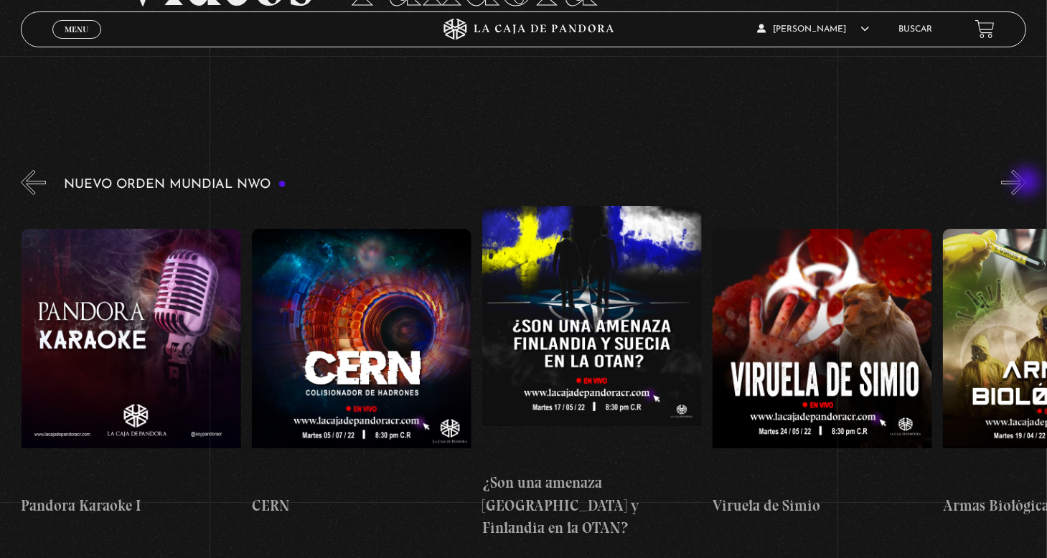
click at [1027, 183] on button "»" at bounding box center [1013, 182] width 25 height 25
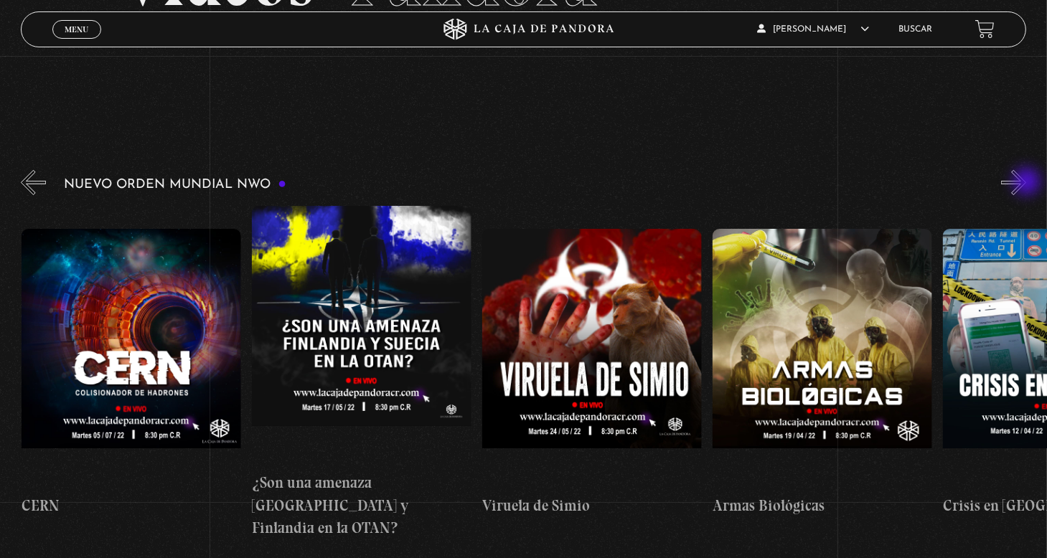
click at [1027, 183] on button "»" at bounding box center [1013, 182] width 25 height 25
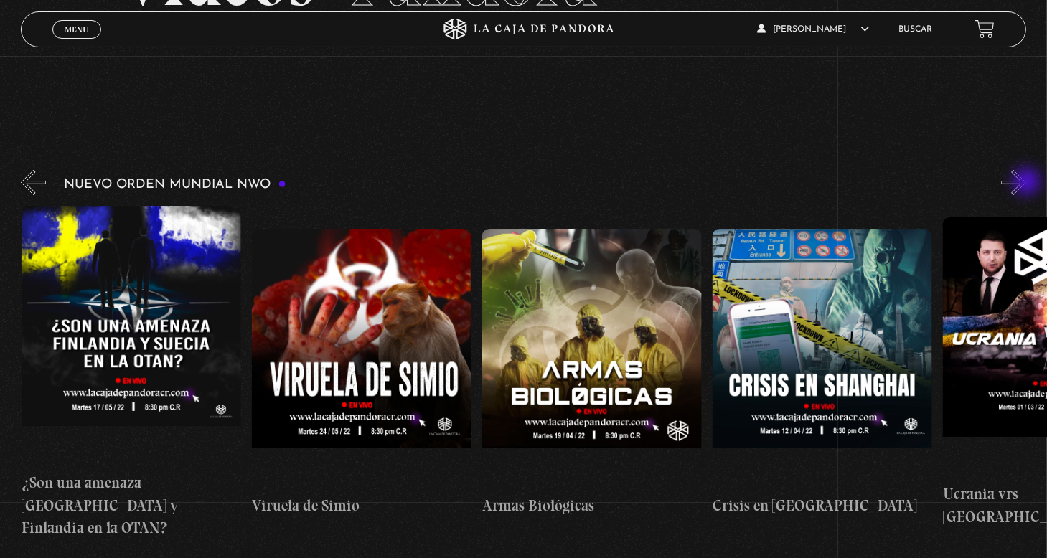
click at [1027, 183] on button "»" at bounding box center [1013, 182] width 25 height 25
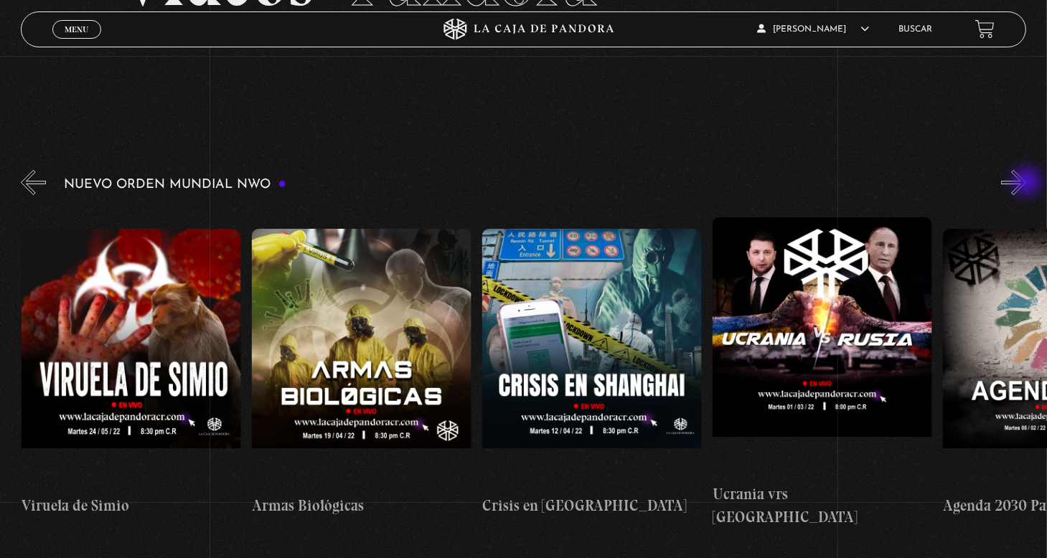
scroll to position [0, 12217]
click at [38, 190] on button "«" at bounding box center [33, 182] width 25 height 25
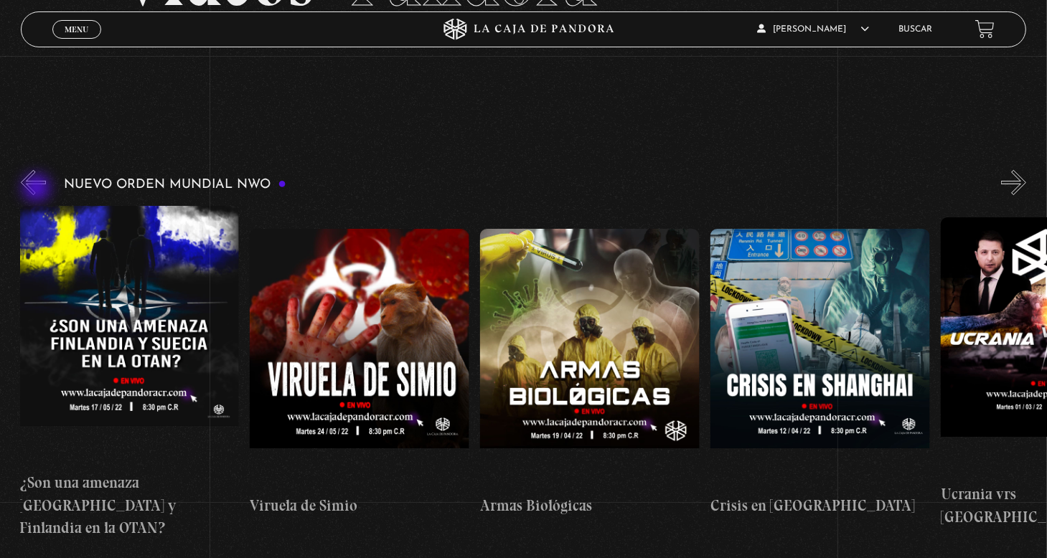
click at [38, 190] on button "«" at bounding box center [33, 182] width 25 height 25
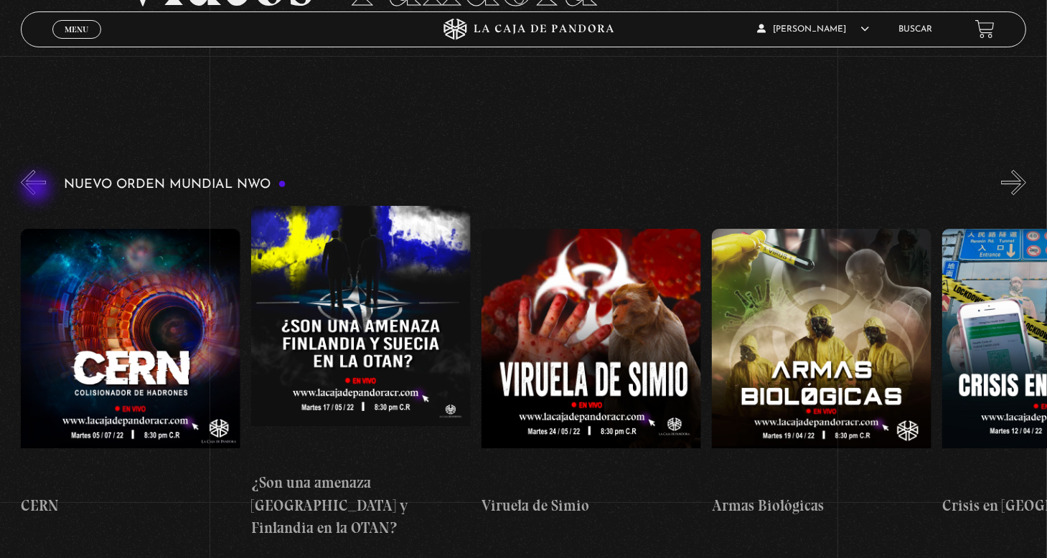
click at [38, 190] on button "«" at bounding box center [33, 182] width 25 height 25
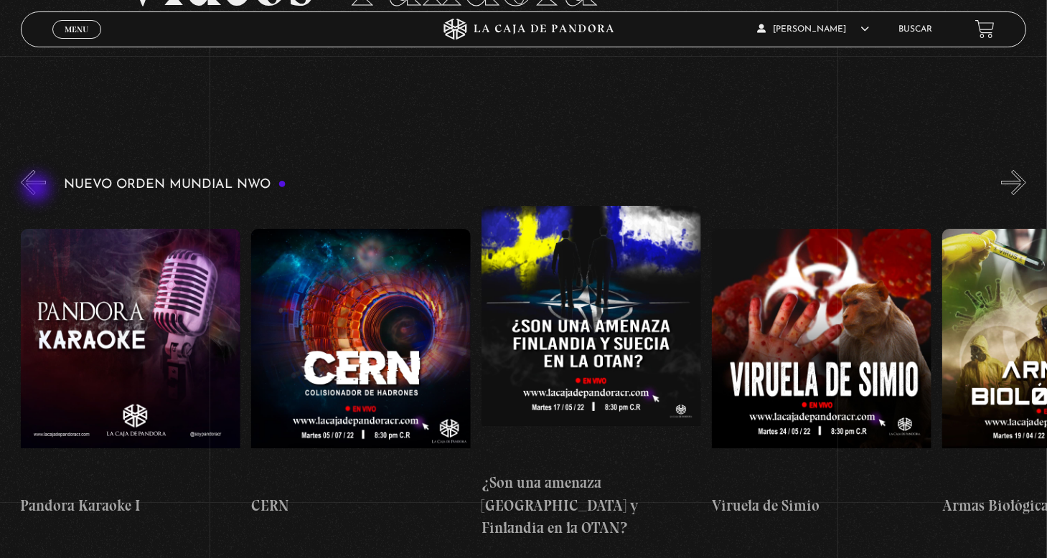
click at [38, 190] on button "«" at bounding box center [33, 182] width 25 height 25
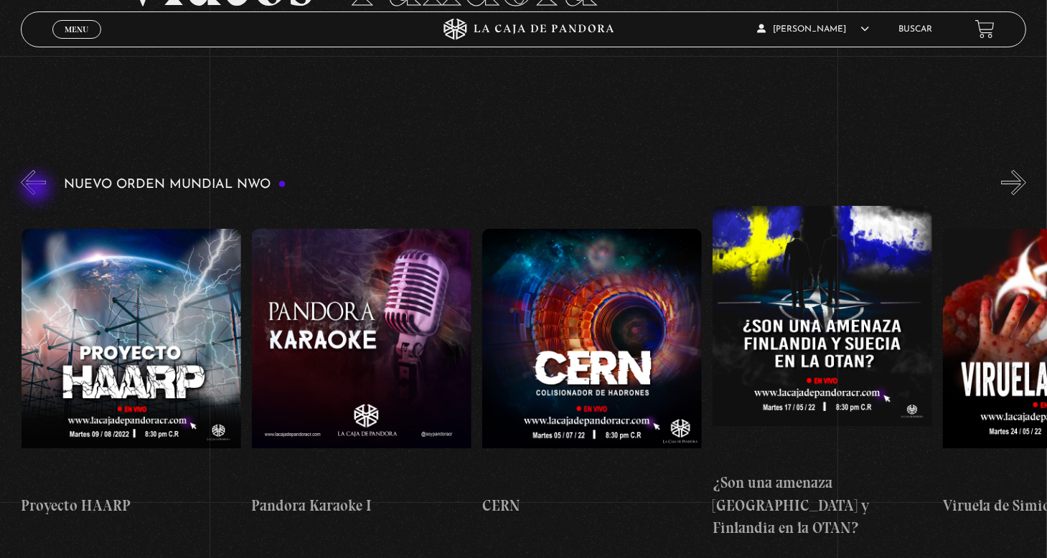
click at [38, 190] on button "«" at bounding box center [33, 182] width 25 height 25
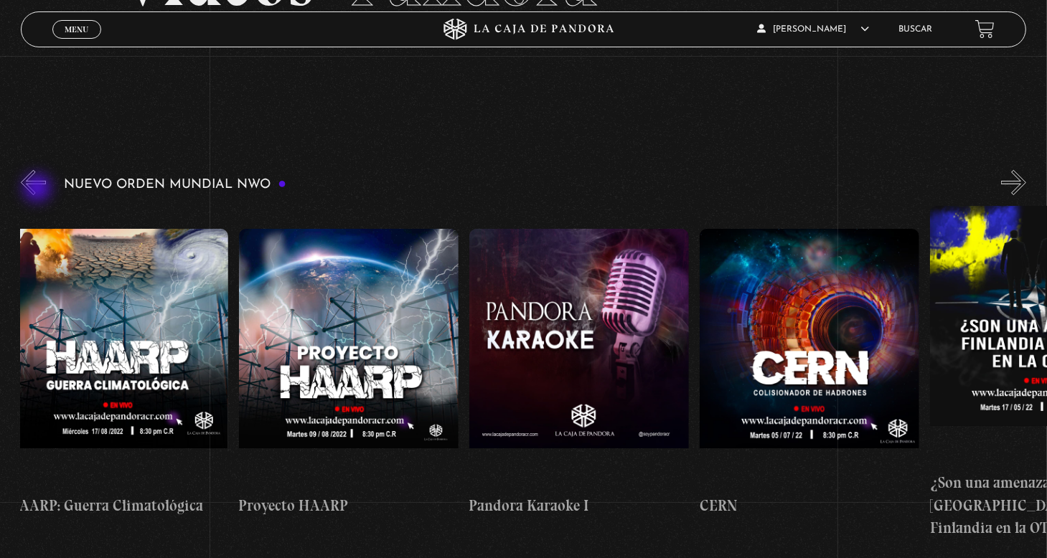
click at [40, 190] on button "«" at bounding box center [33, 182] width 25 height 25
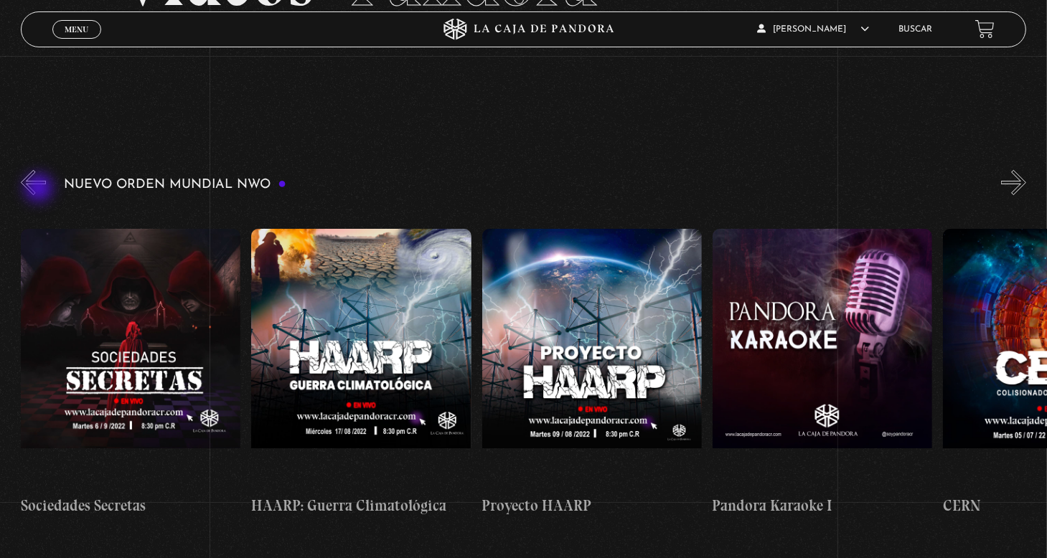
scroll to position [0, 10834]
click at [1027, 187] on button "»" at bounding box center [1013, 182] width 25 height 25
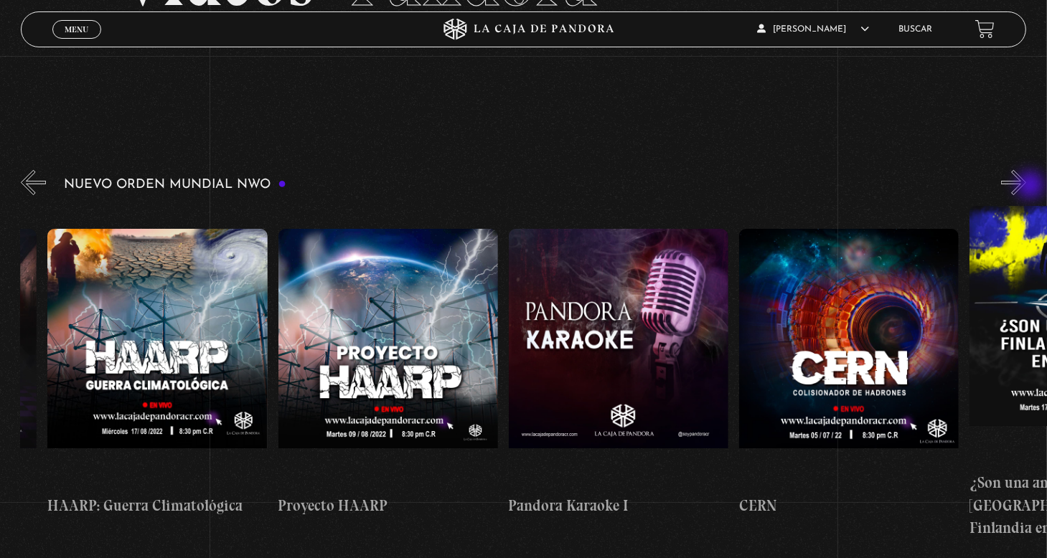
click at [1027, 187] on button "»" at bounding box center [1013, 182] width 25 height 25
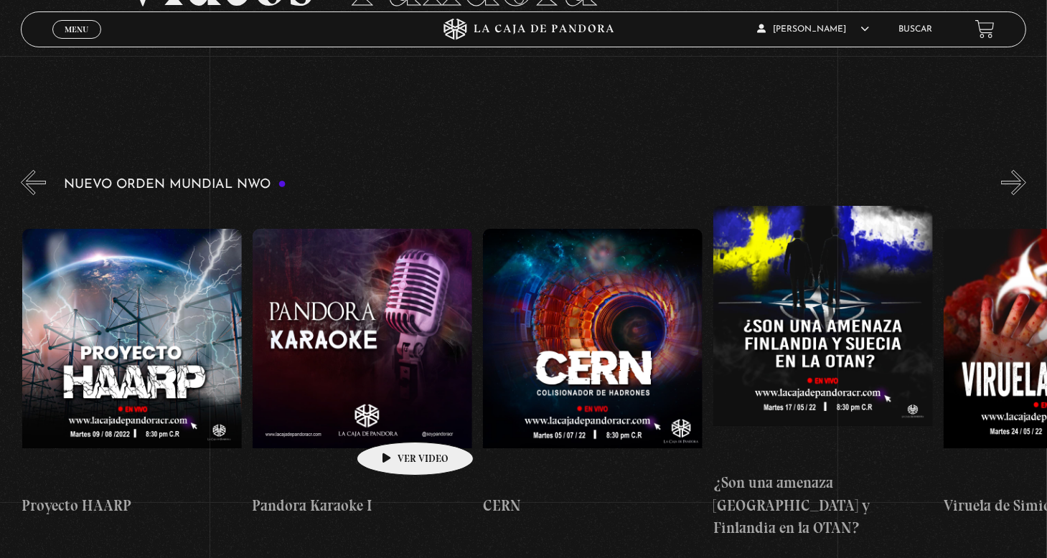
scroll to position [0, 11295]
click at [37, 193] on button "«" at bounding box center [33, 182] width 25 height 25
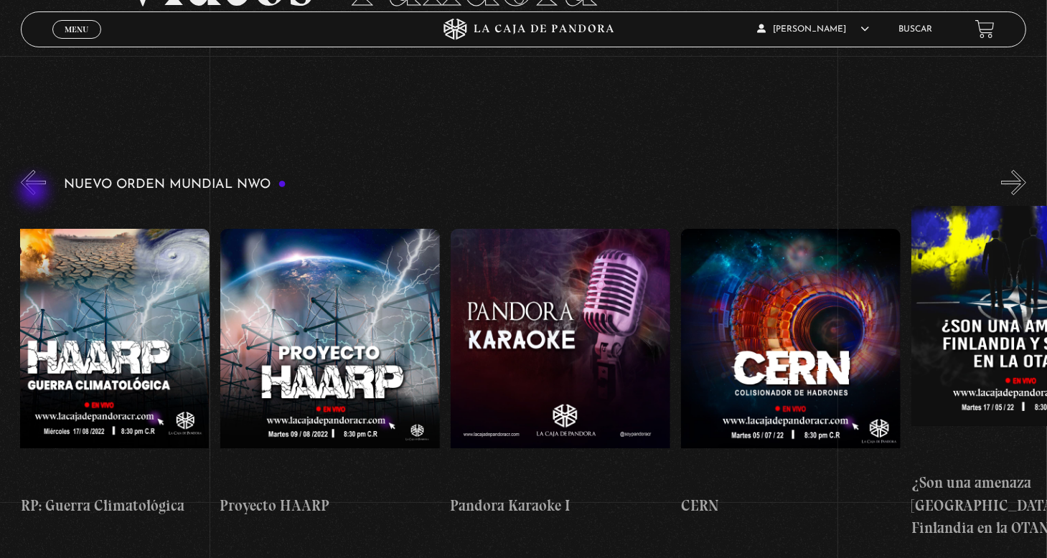
click at [35, 192] on button "«" at bounding box center [33, 182] width 25 height 25
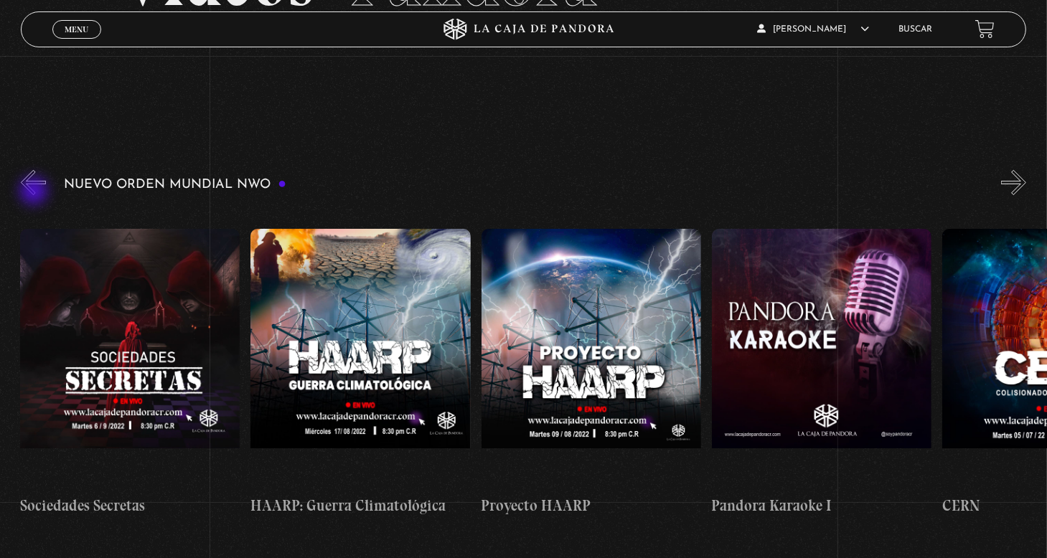
click at [35, 192] on button "«" at bounding box center [33, 182] width 25 height 25
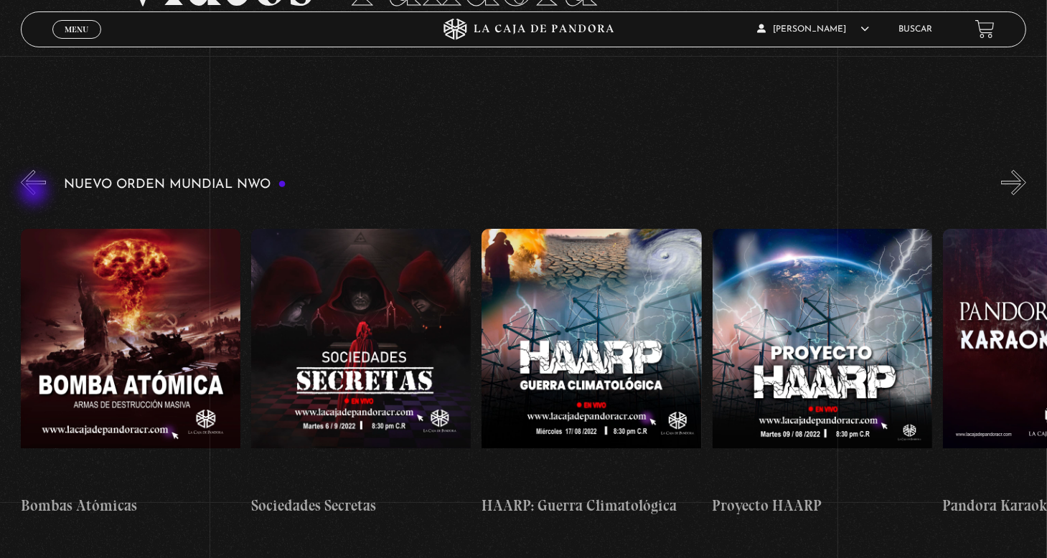
click at [35, 192] on button "«" at bounding box center [33, 182] width 25 height 25
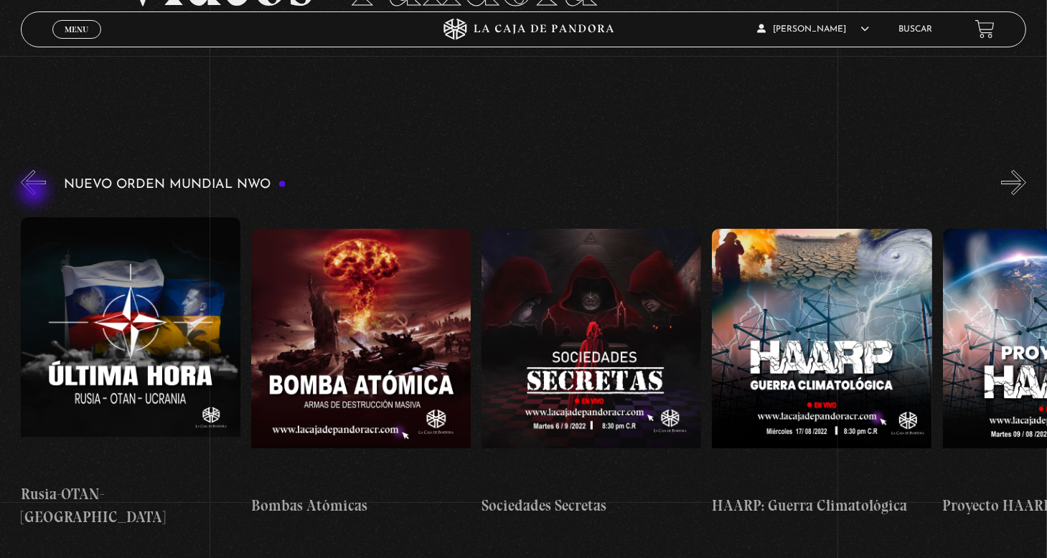
click at [35, 192] on button "«" at bounding box center [33, 182] width 25 height 25
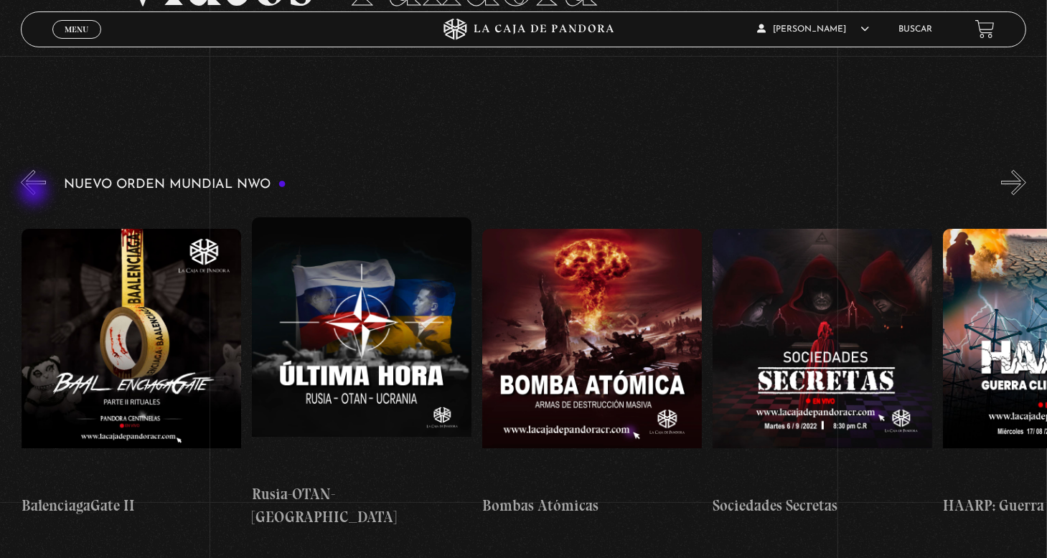
click at [35, 192] on button "«" at bounding box center [33, 182] width 25 height 25
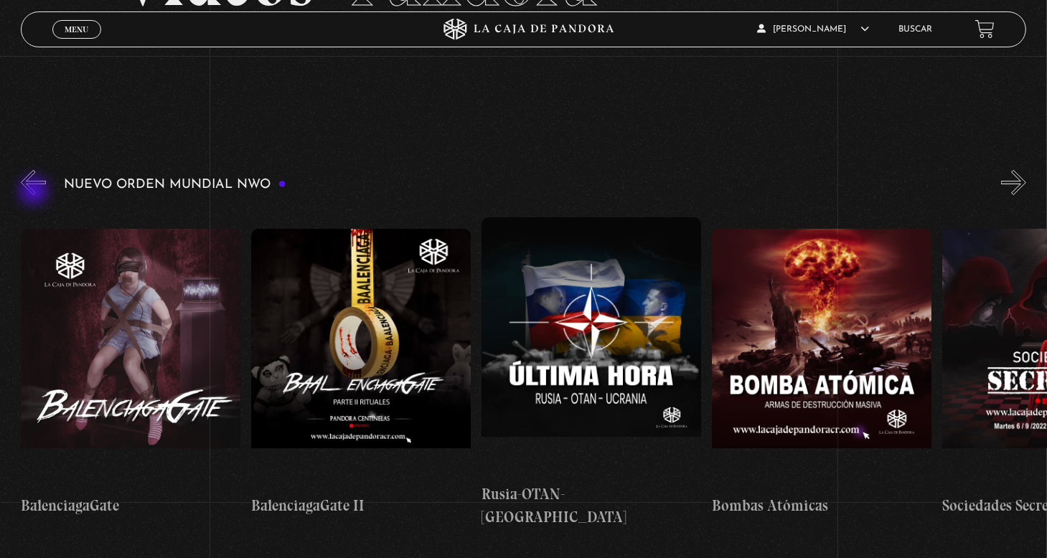
click at [35, 192] on button "«" at bounding box center [33, 182] width 25 height 25
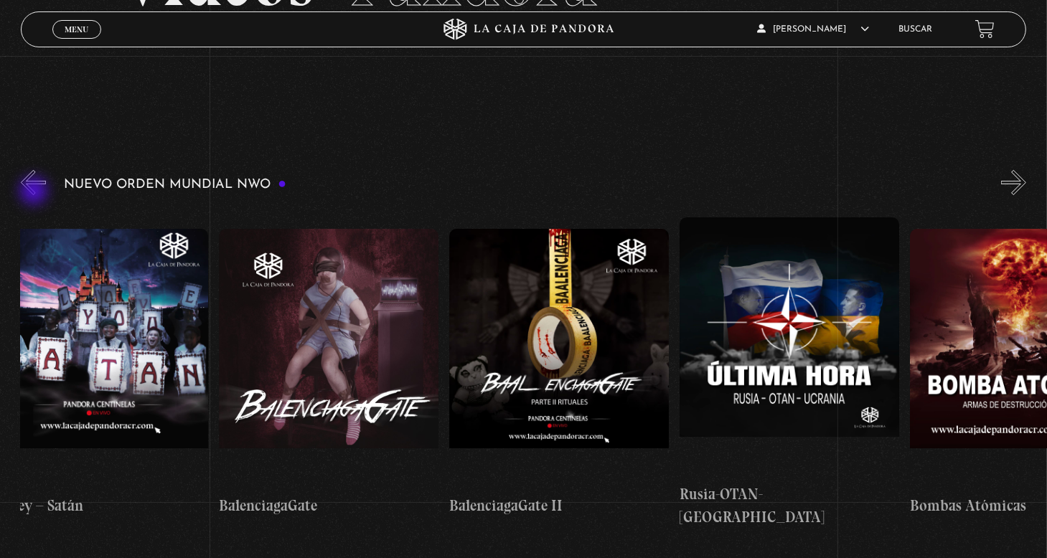
click at [35, 192] on button "«" at bounding box center [33, 182] width 25 height 25
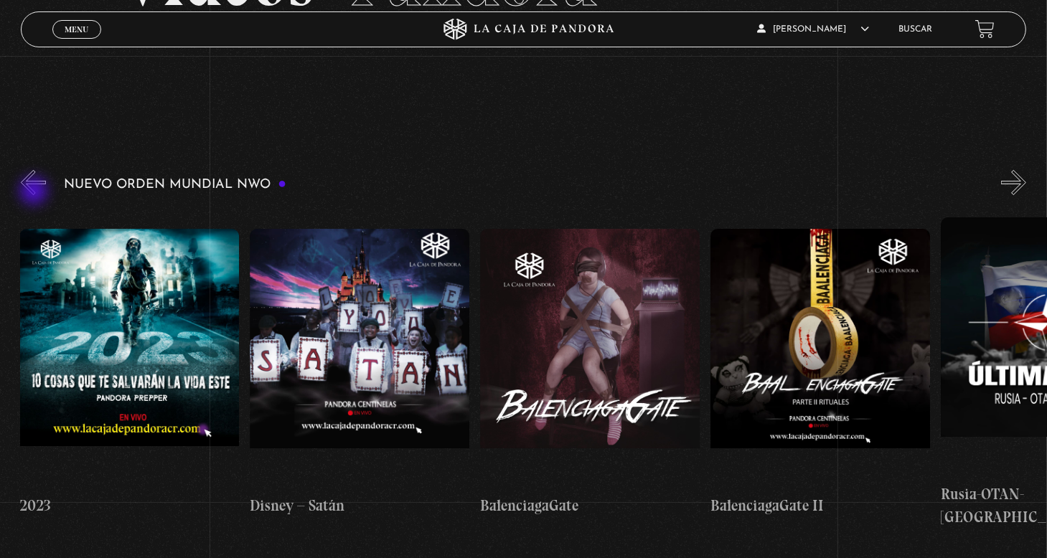
click at [35, 192] on button "«" at bounding box center [33, 182] width 25 height 25
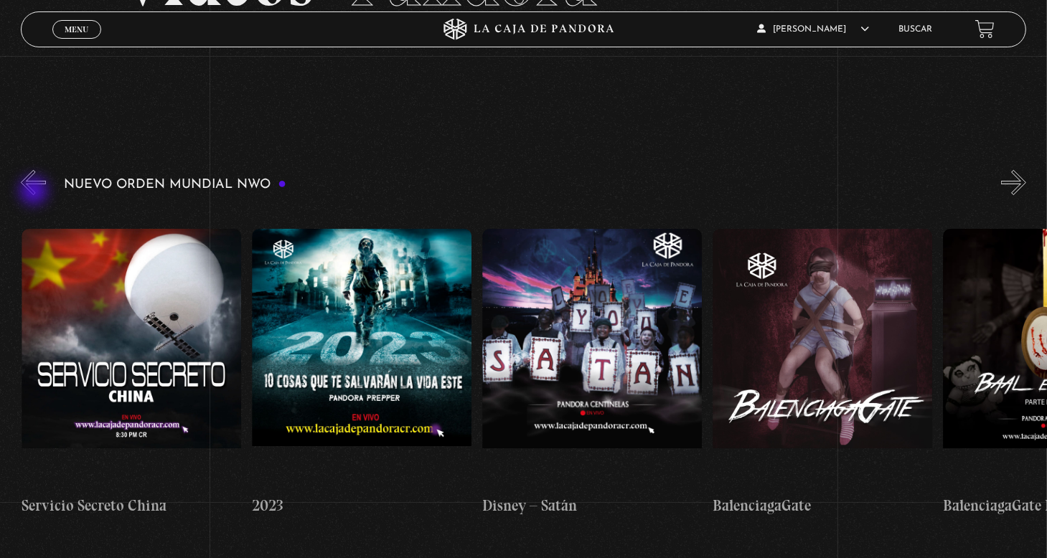
click at [35, 192] on button "«" at bounding box center [33, 182] width 25 height 25
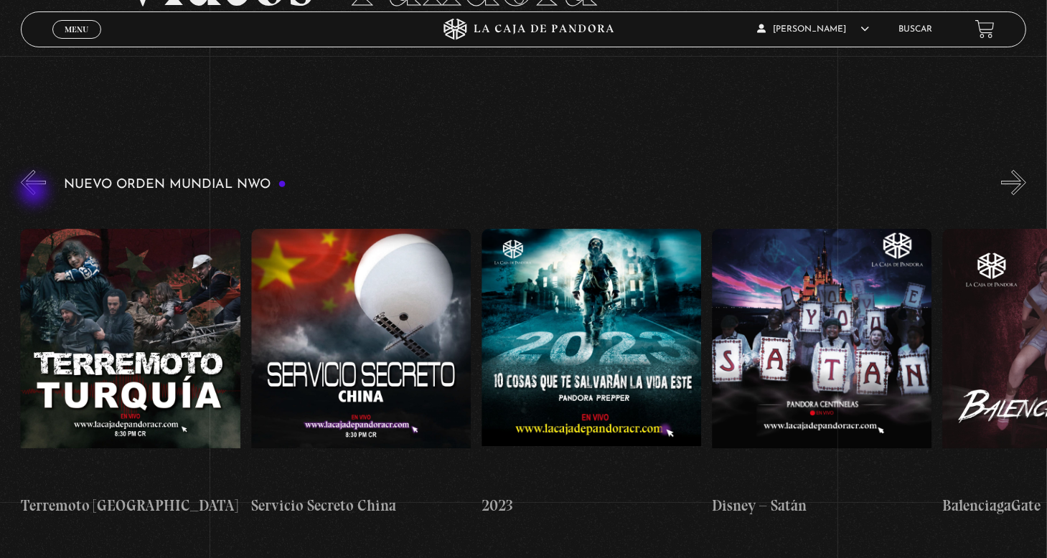
click at [35, 192] on button "«" at bounding box center [33, 182] width 25 height 25
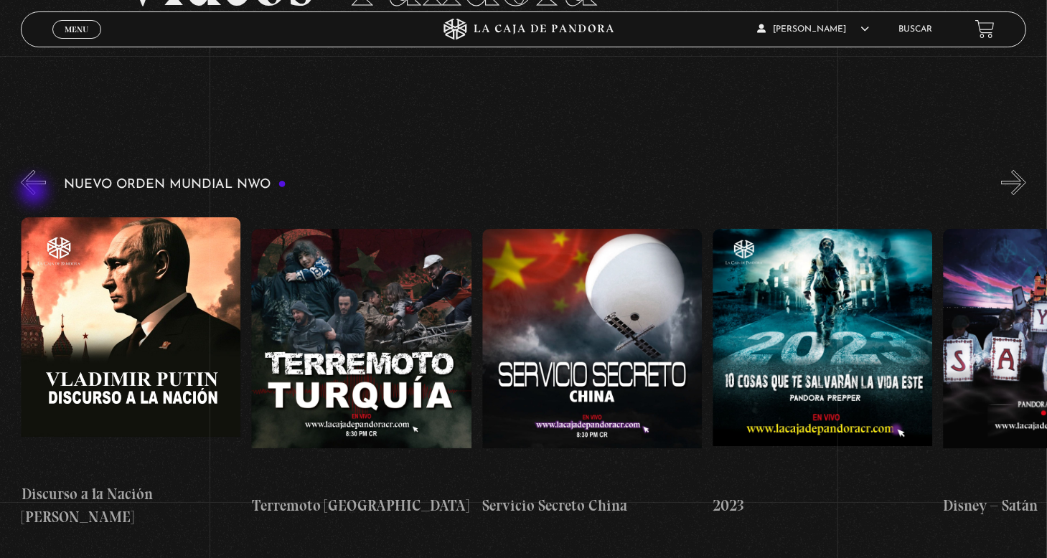
click at [35, 192] on button "«" at bounding box center [33, 182] width 25 height 25
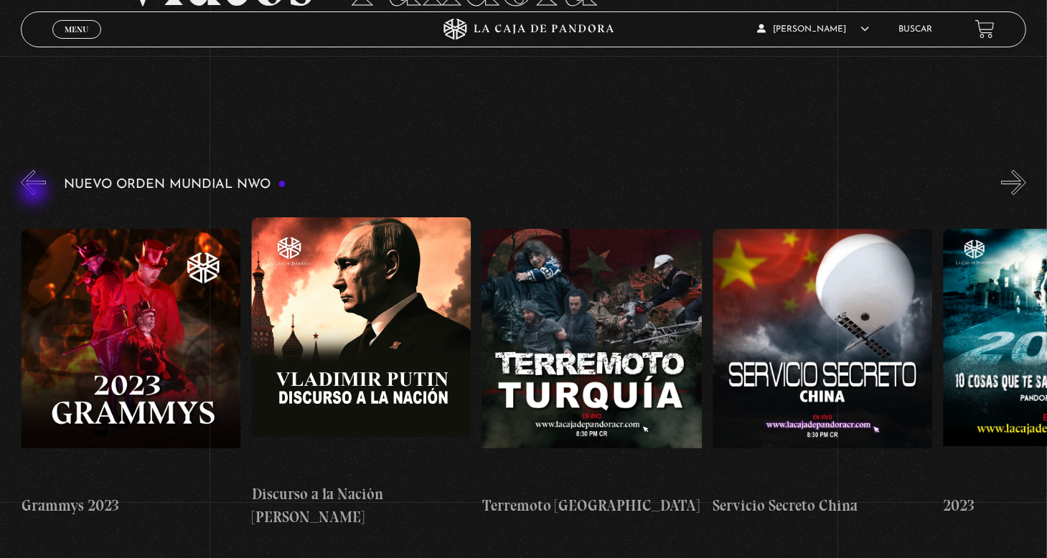
click at [35, 192] on button "«" at bounding box center [33, 182] width 25 height 25
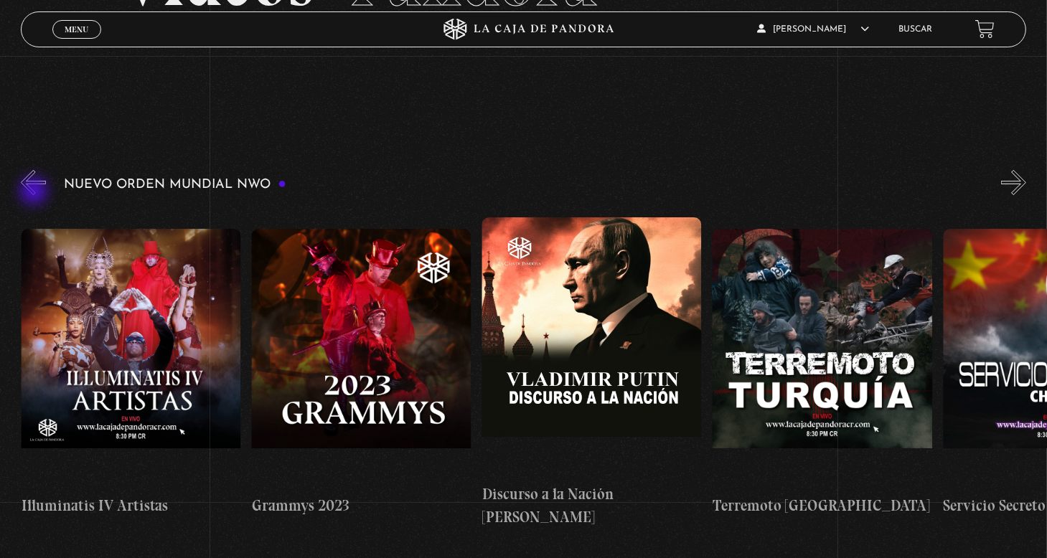
scroll to position [0, 8298]
click at [35, 192] on button "«" at bounding box center [33, 182] width 25 height 25
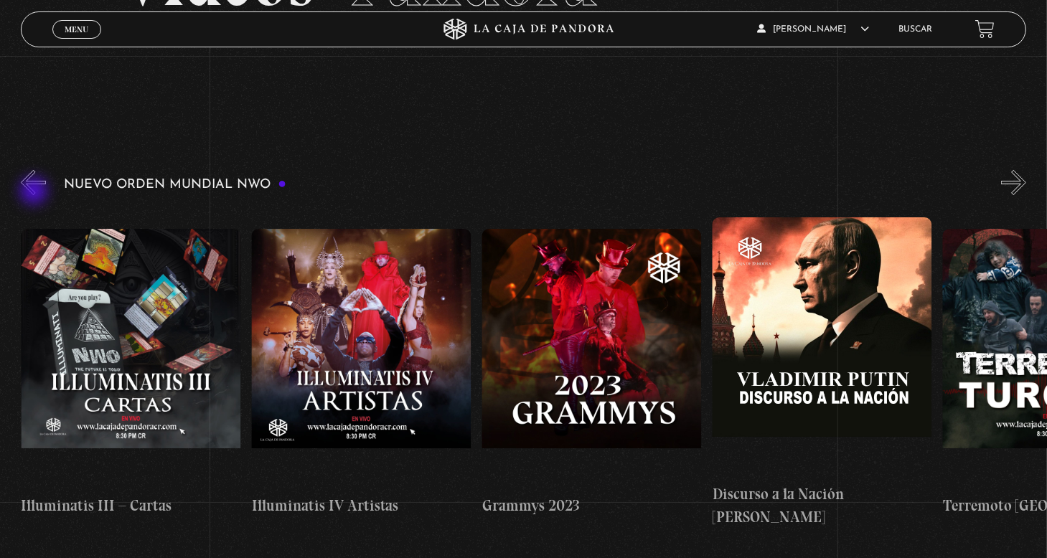
click at [35, 192] on button "«" at bounding box center [33, 182] width 25 height 25
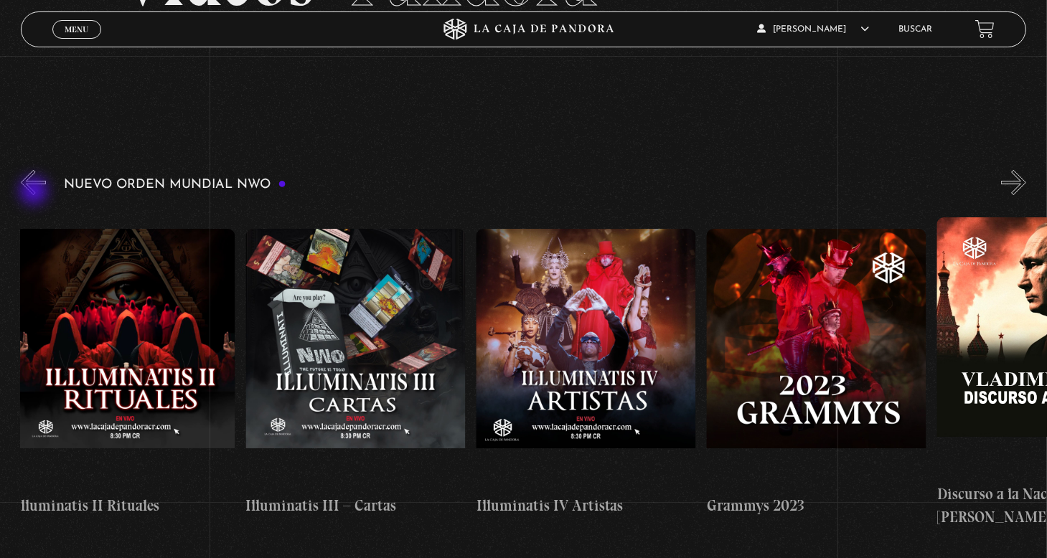
click at [35, 192] on button "«" at bounding box center [33, 182] width 25 height 25
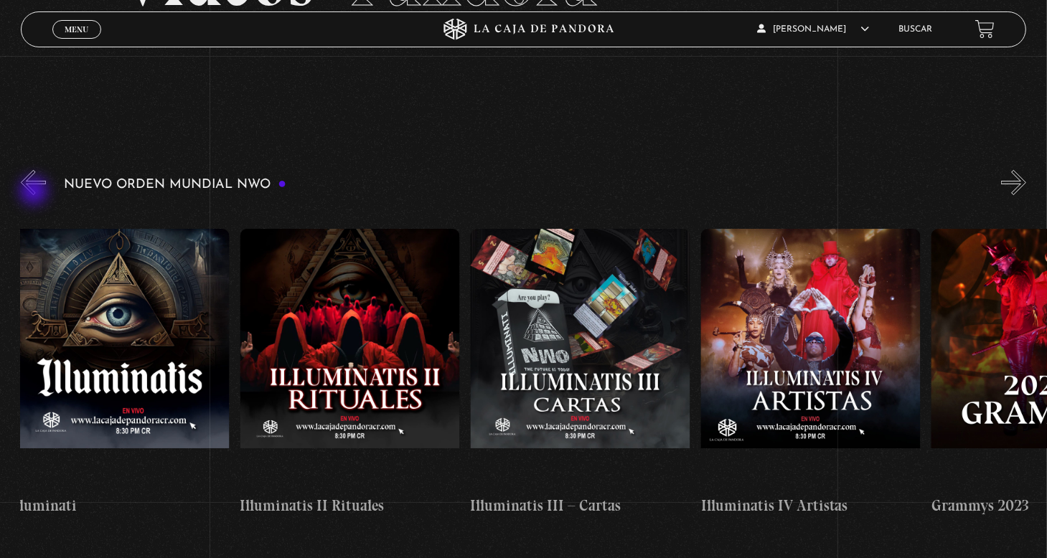
click at [35, 192] on button "«" at bounding box center [33, 182] width 25 height 25
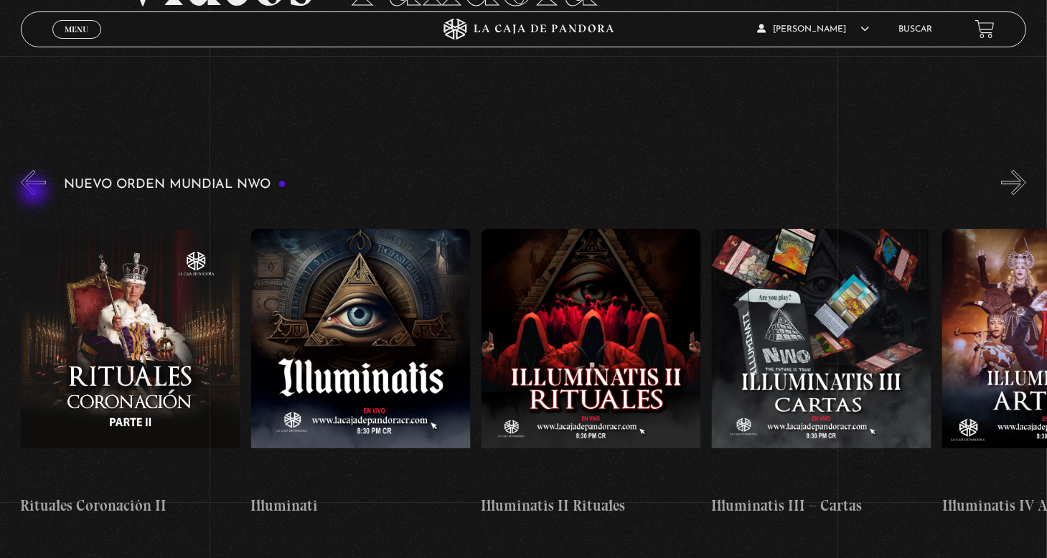
click at [35, 192] on button "«" at bounding box center [33, 182] width 25 height 25
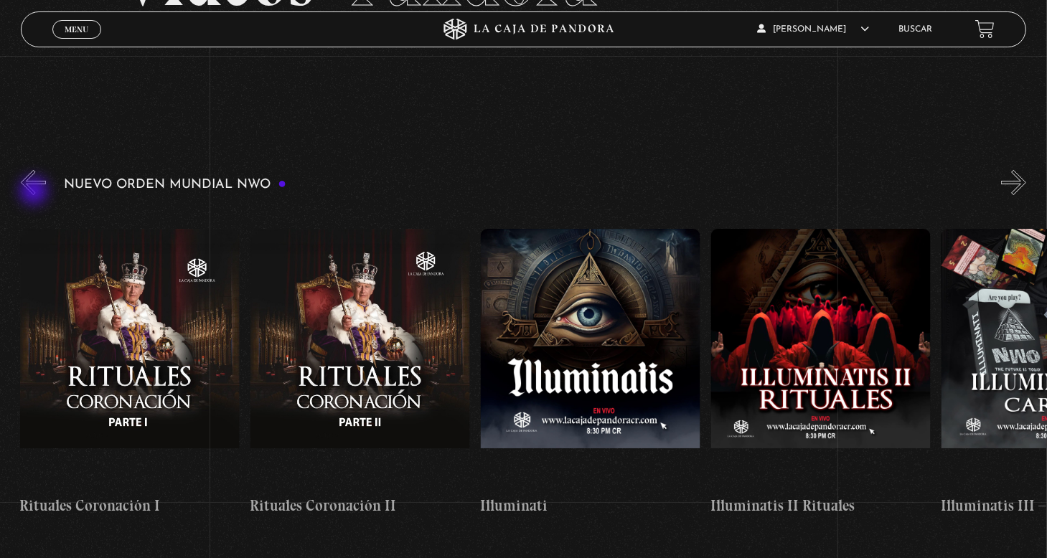
click at [35, 192] on button "«" at bounding box center [33, 182] width 25 height 25
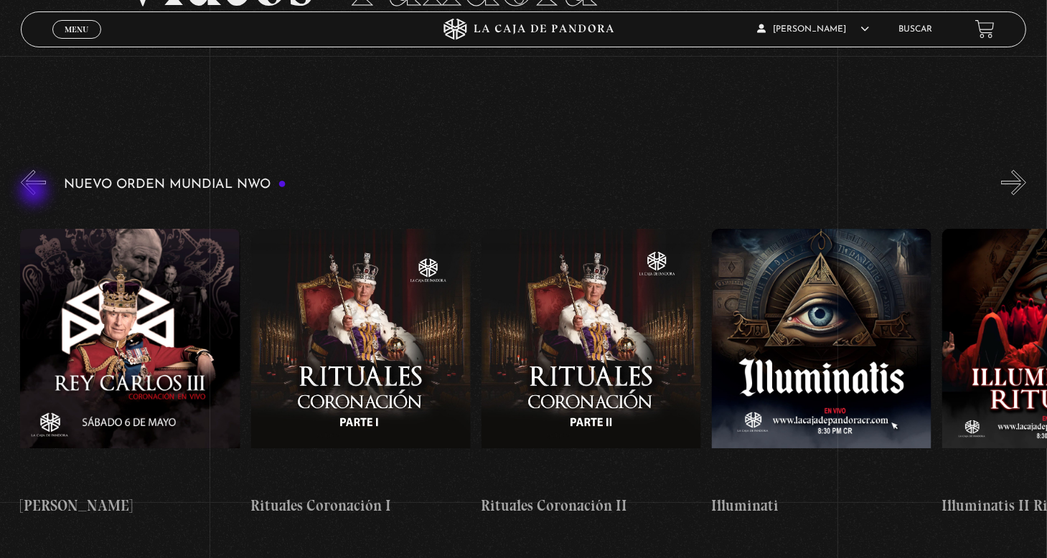
scroll to position [0, 6915]
click at [599, 334] on figure at bounding box center [592, 358] width 220 height 258
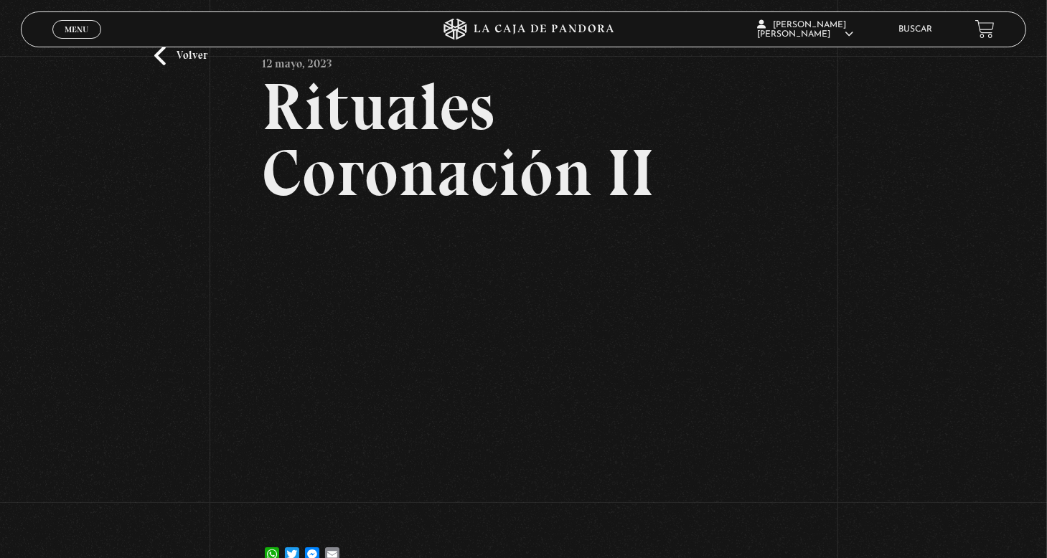
scroll to position [215, 0]
